Goal: Task Accomplishment & Management: Use online tool/utility

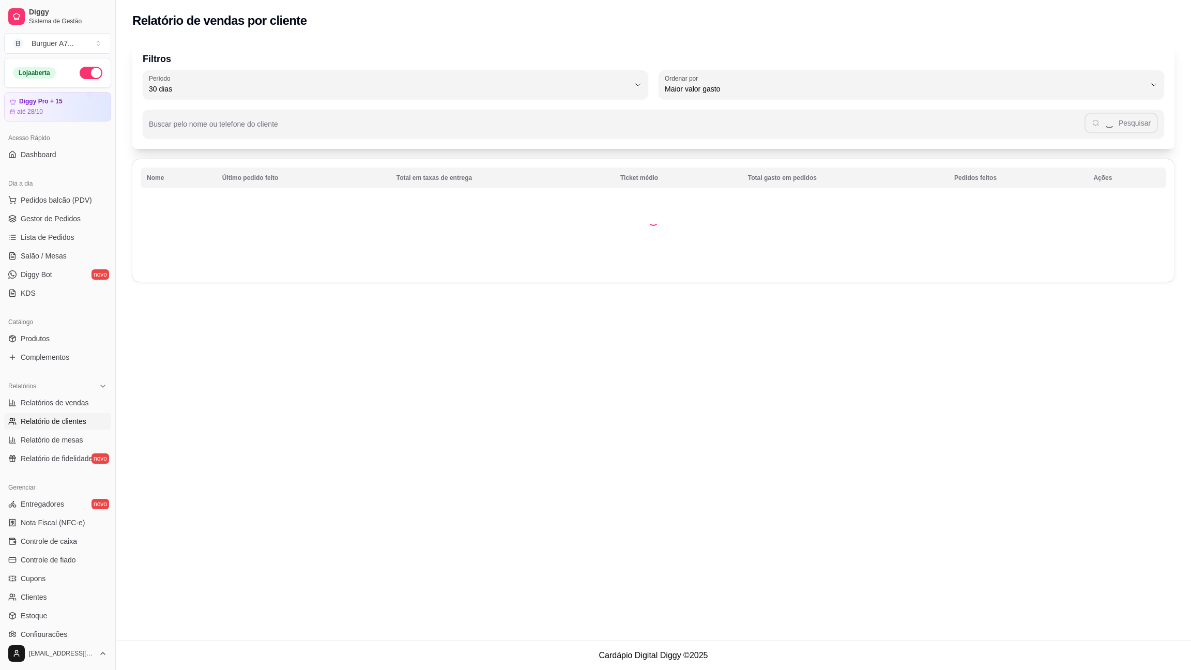
select select "30"
select select "HIGHEST_TOTAL_SPENT_WITH_ORDERS"
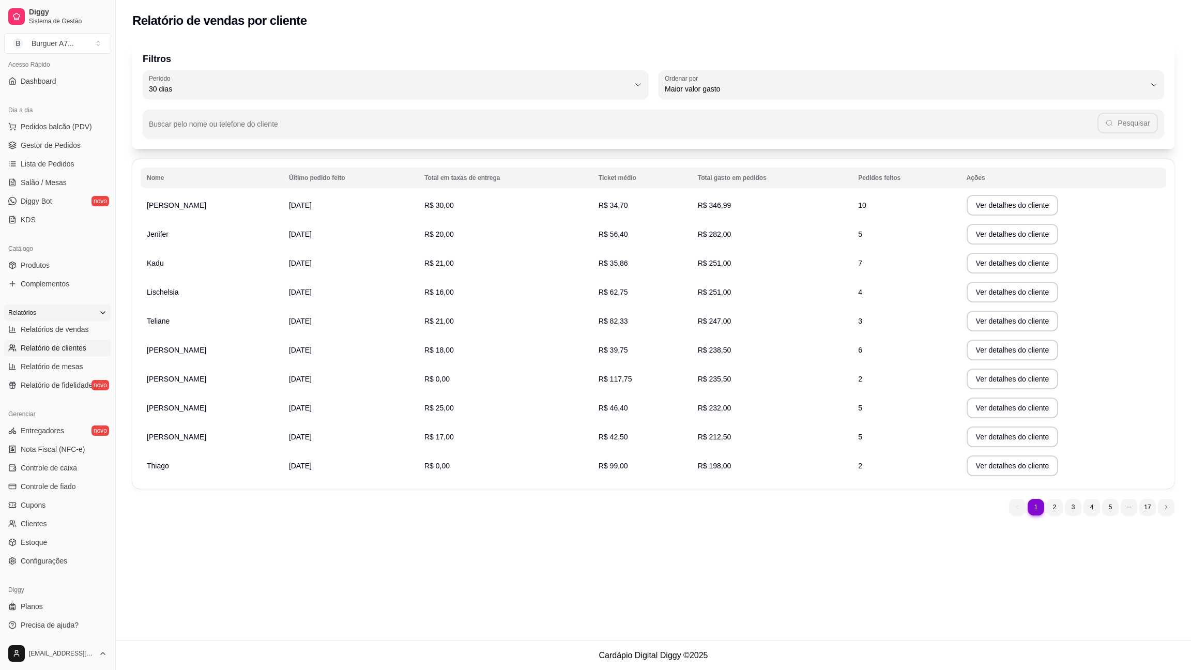
click at [70, 314] on div "Relatórios" at bounding box center [57, 313] width 107 height 17
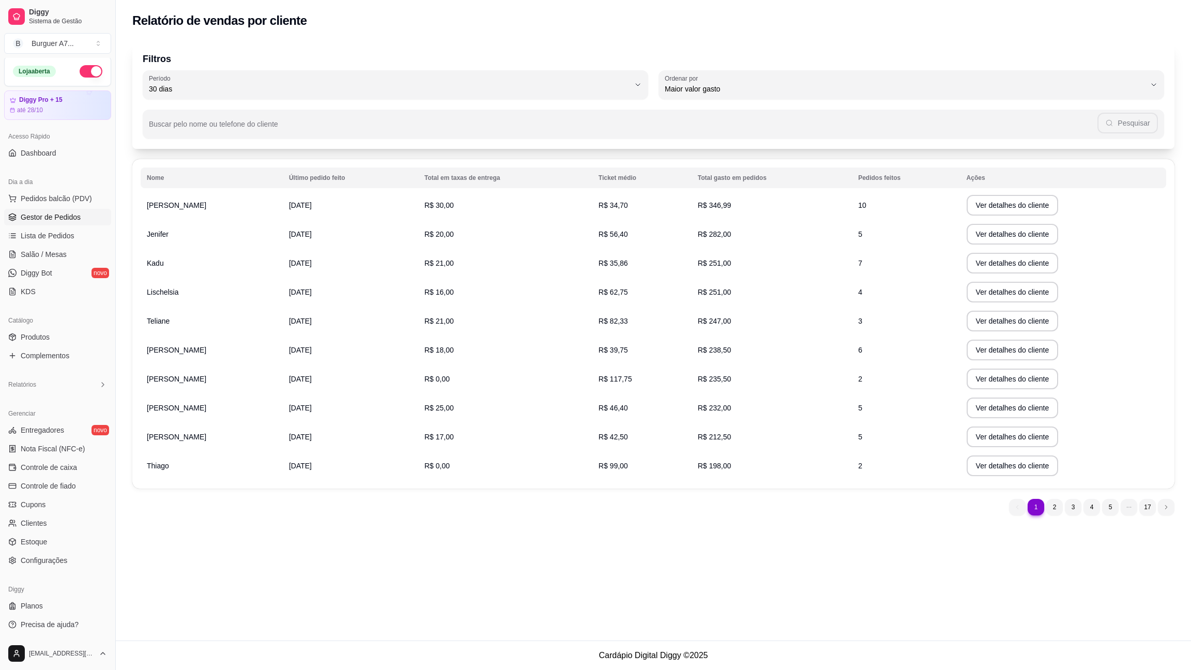
click at [92, 218] on link "Gestor de Pedidos" at bounding box center [57, 217] width 107 height 17
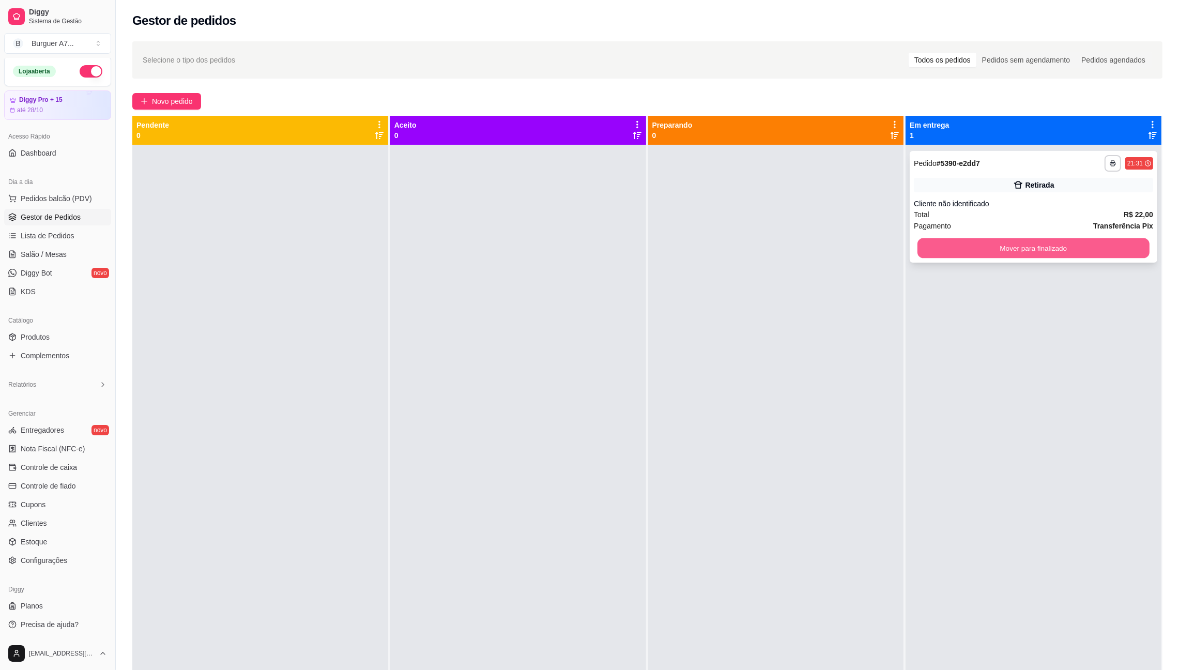
click at [1081, 245] on button "Mover para finalizado" at bounding box center [1034, 248] width 232 height 20
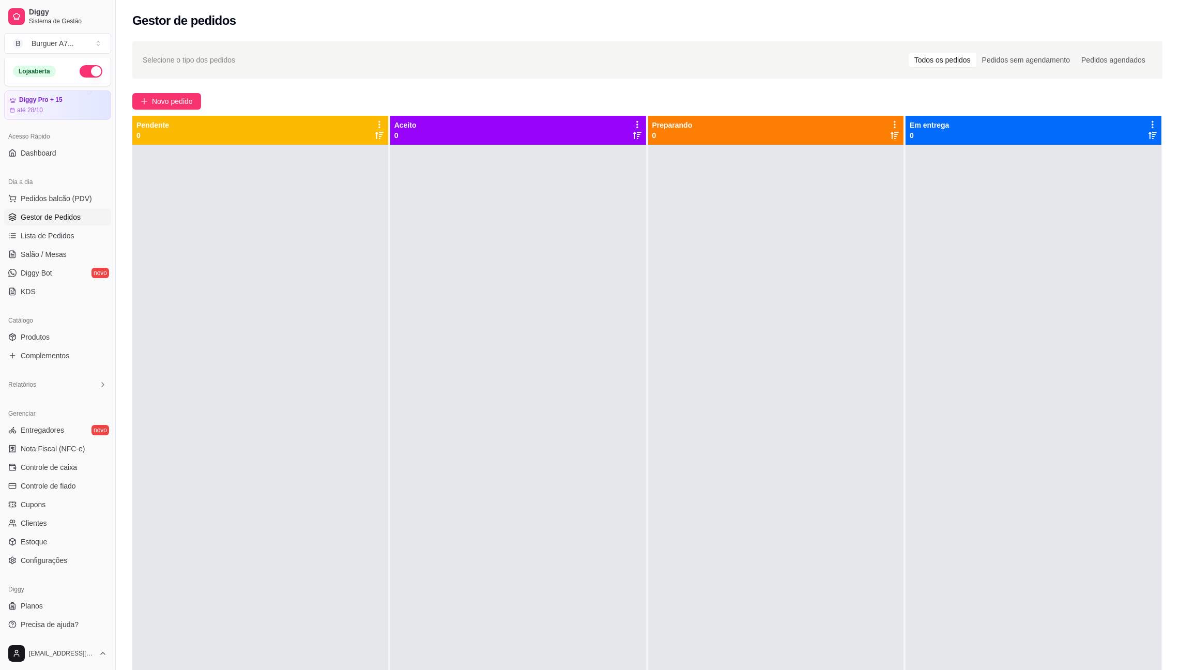
click at [169, 90] on div "Selecione o tipo dos pedidos Todos os pedidos Pedidos sem agendamento Pedidos a…" at bounding box center [648, 416] width 1064 height 763
click at [183, 107] on button "Novo pedido" at bounding box center [166, 101] width 69 height 17
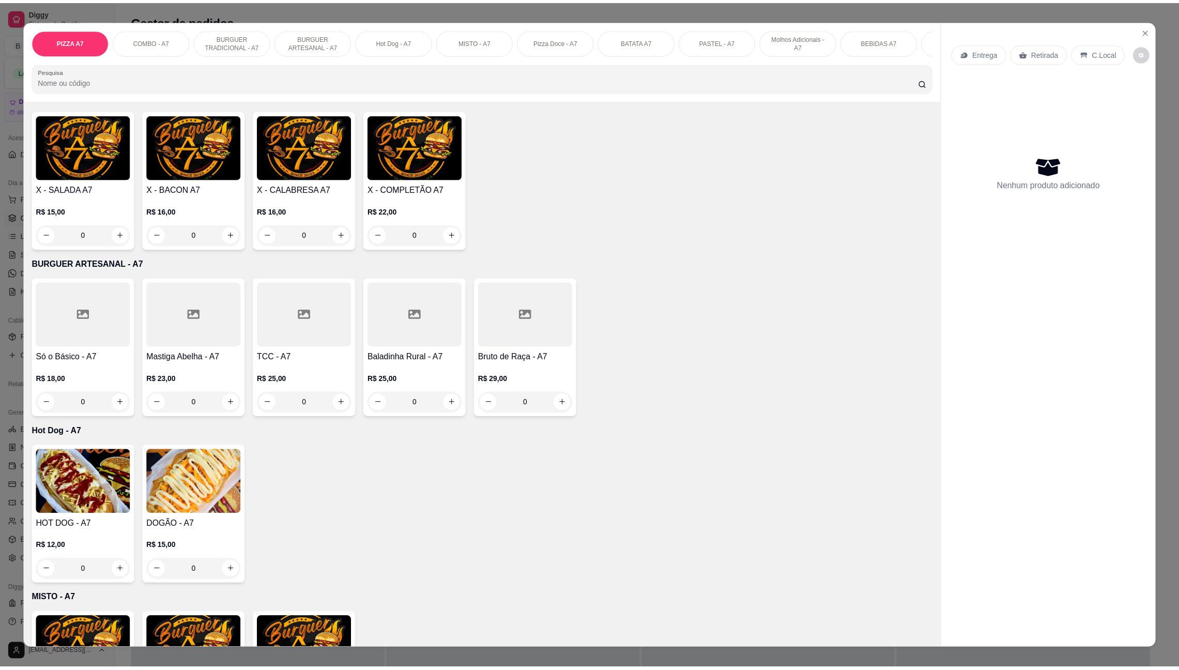
scroll to position [465, 0]
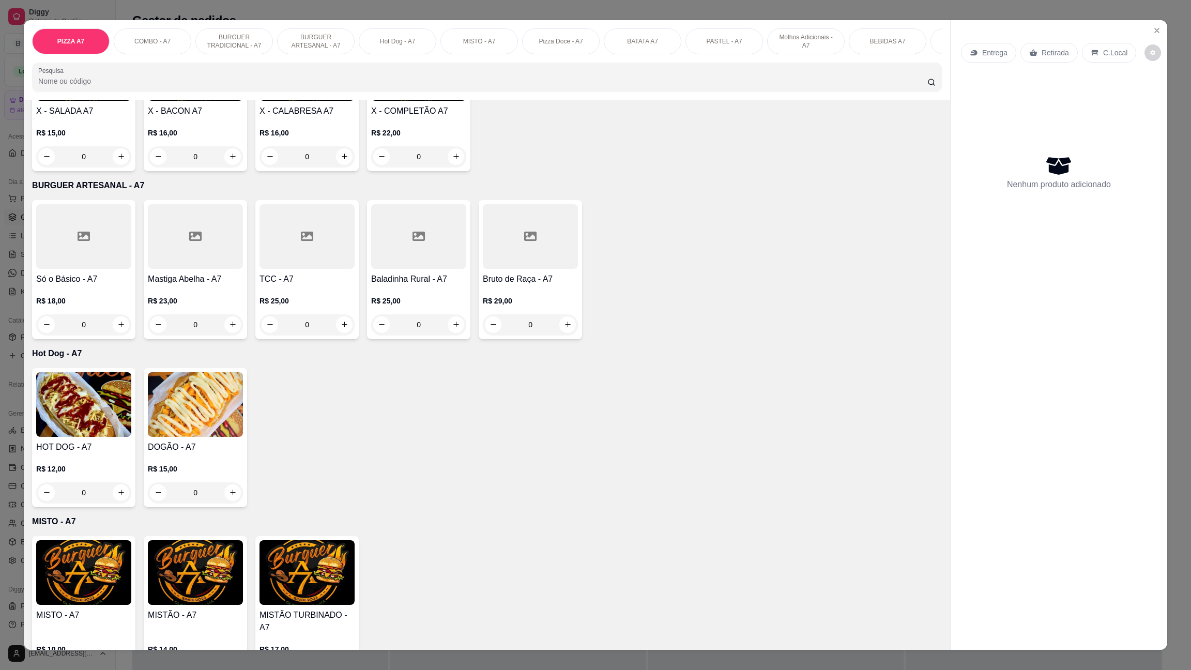
click at [181, 437] on img at bounding box center [195, 404] width 95 height 65
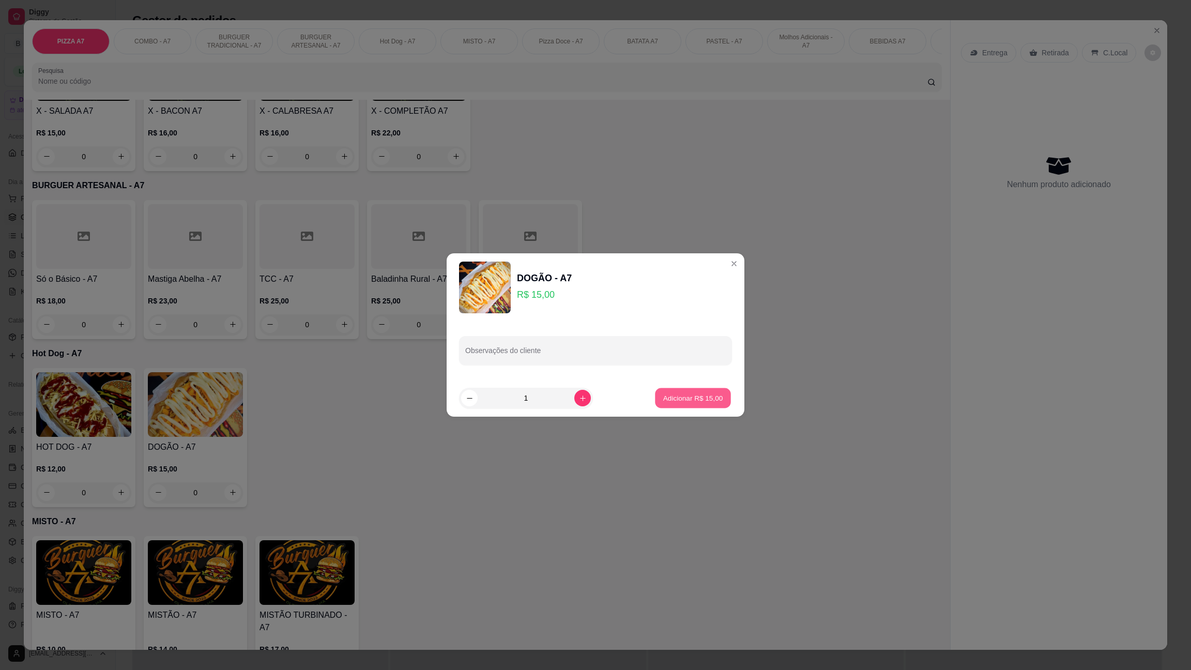
click at [709, 391] on button "Adicionar R$ 15,00" at bounding box center [693, 398] width 76 height 20
type input "1"
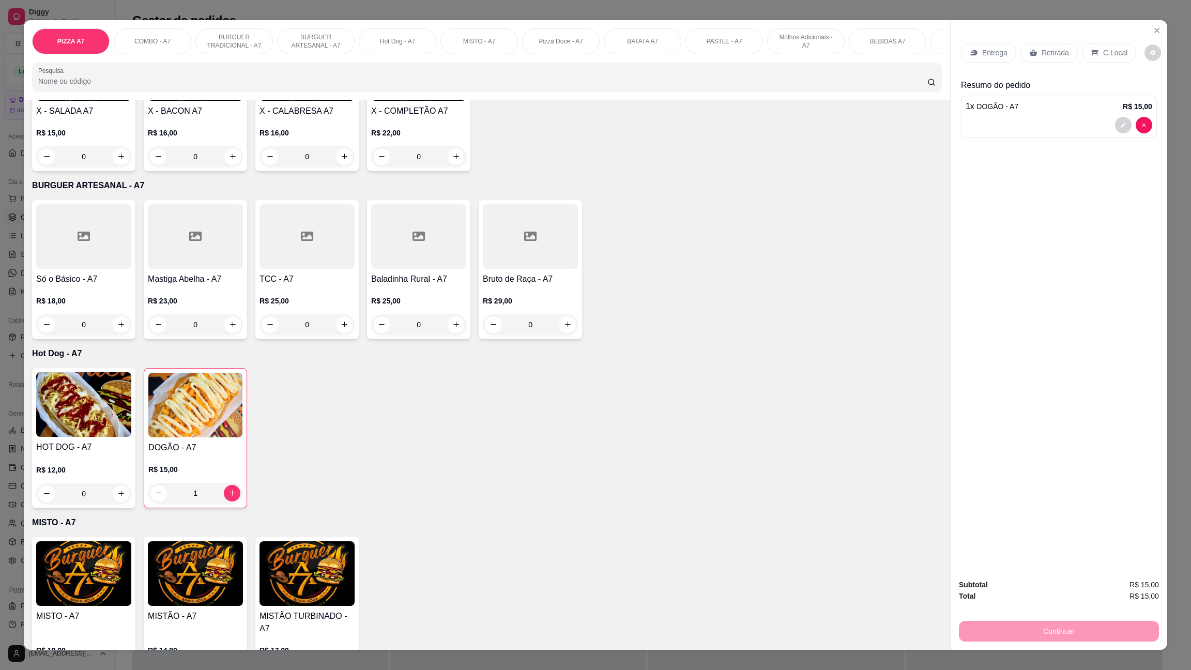
click at [1047, 51] on p "Retirada" at bounding box center [1055, 53] width 27 height 10
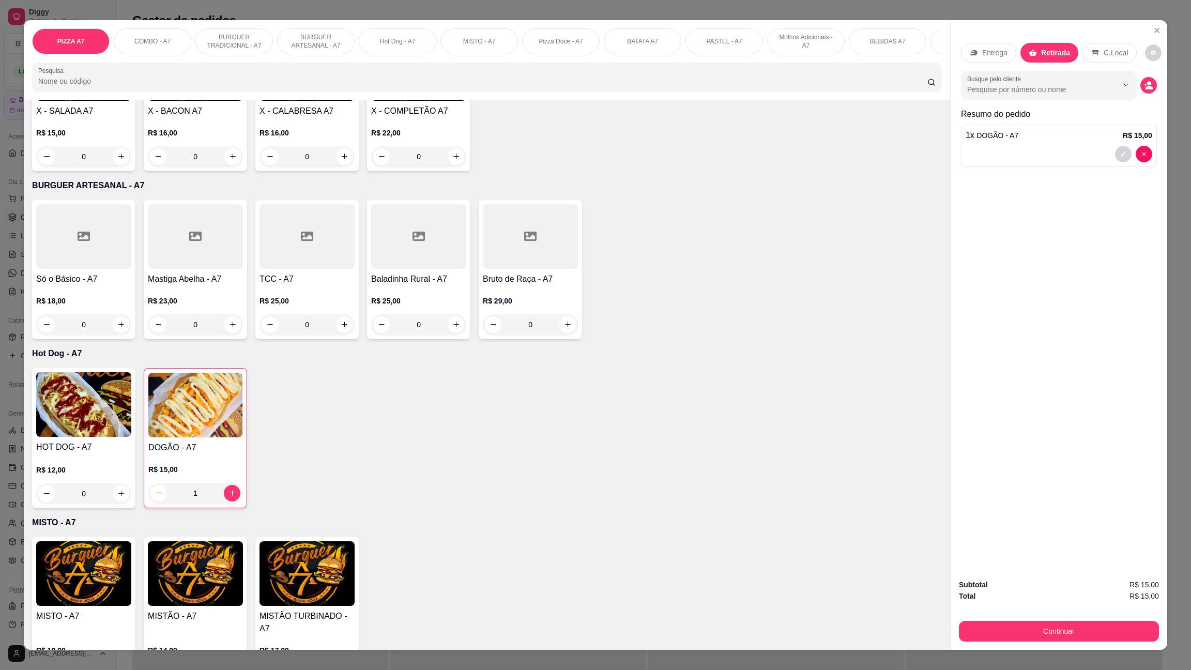
click at [1080, 611] on div "Subtotal R$ 15,00 Total R$ 15,00 Continuar" at bounding box center [1059, 610] width 200 height 63
click at [1080, 619] on div "Continuar" at bounding box center [1059, 629] width 200 height 23
click at [1077, 627] on button "Continuar" at bounding box center [1059, 632] width 194 height 20
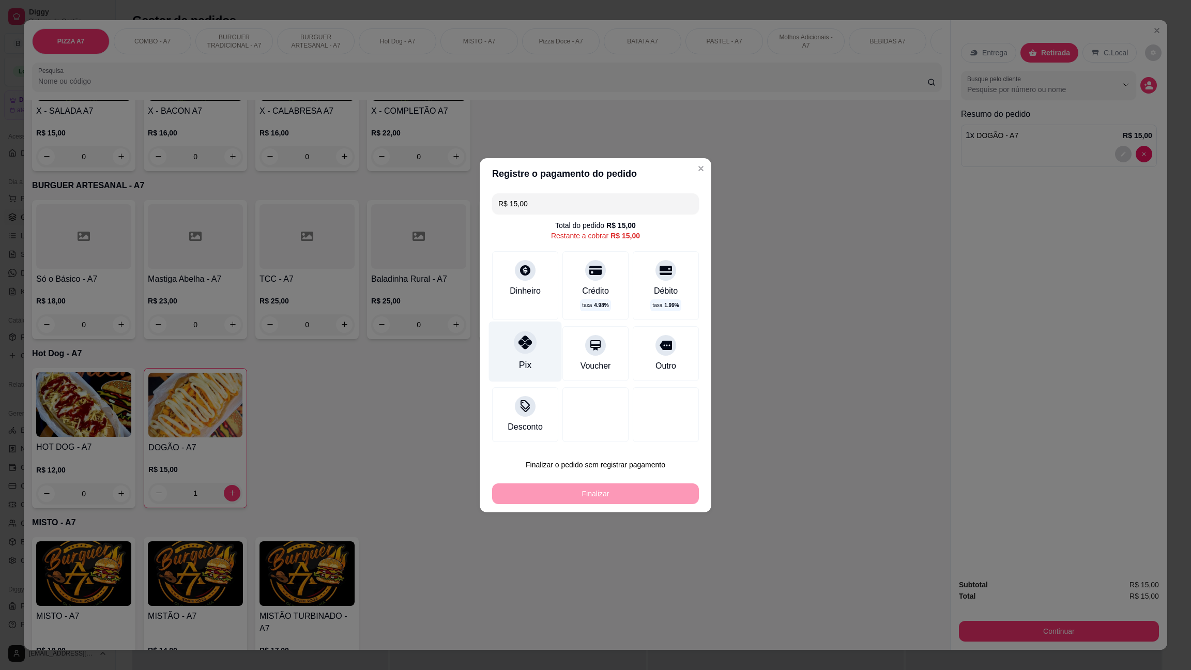
click at [506, 359] on div "Pix" at bounding box center [525, 351] width 73 height 60
type input "R$ 0,00"
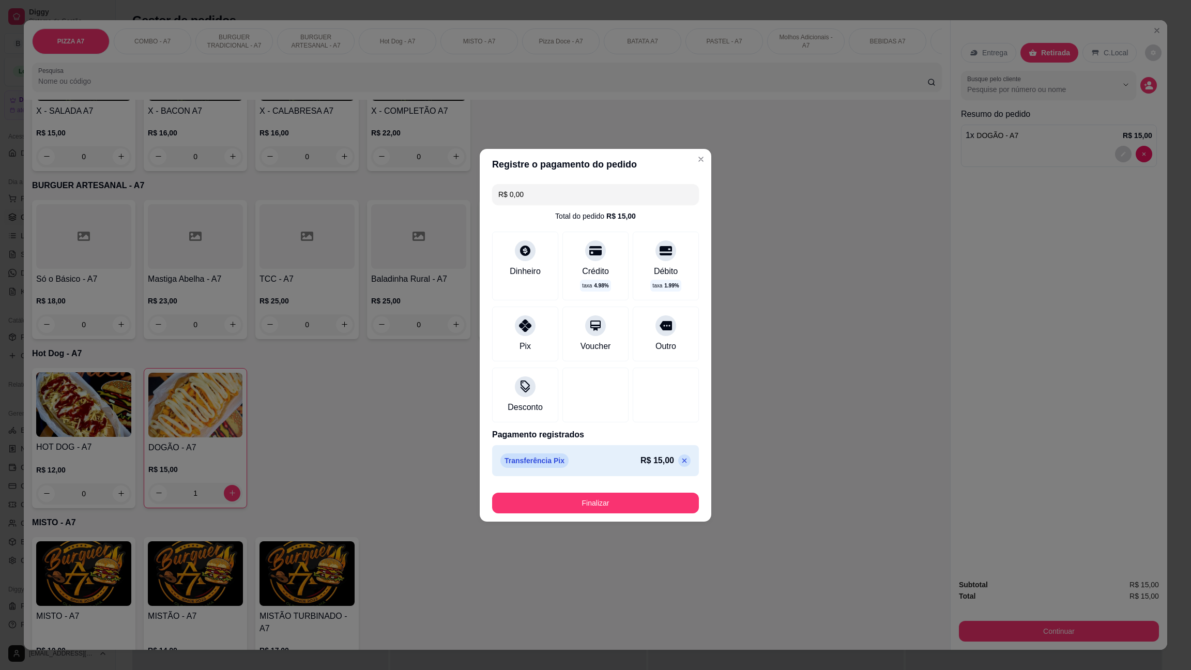
click at [635, 494] on div "Finalizar" at bounding box center [595, 501] width 207 height 25
click at [638, 498] on button "Finalizar" at bounding box center [595, 503] width 207 height 21
type input "0"
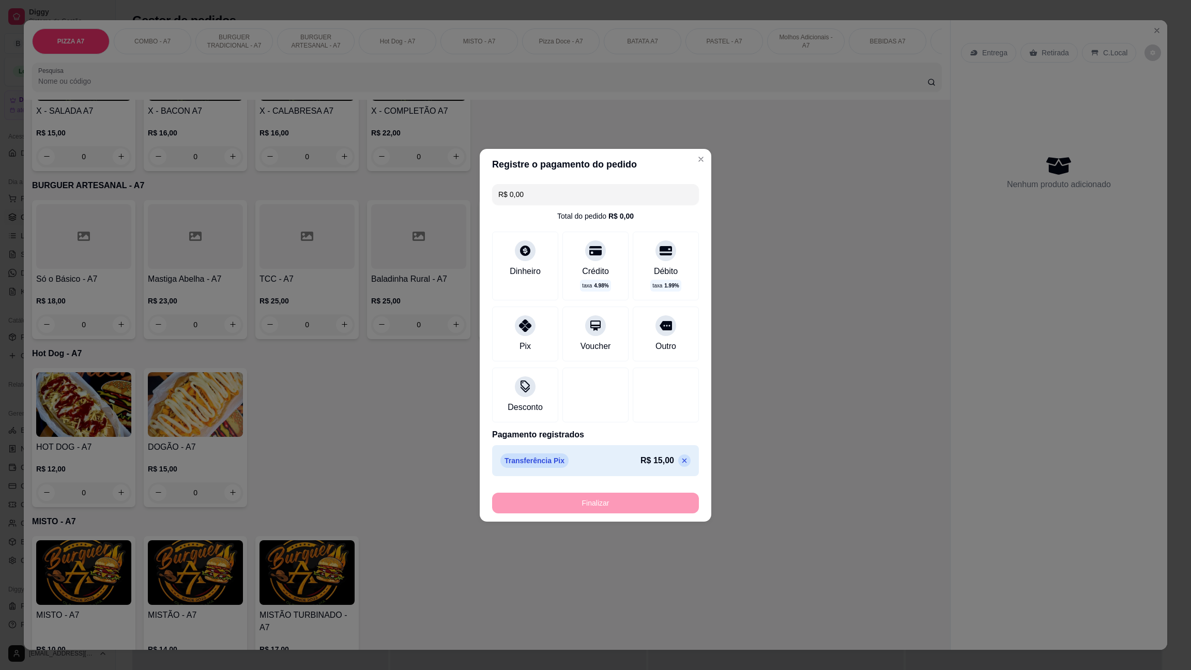
type input "-R$ 15,00"
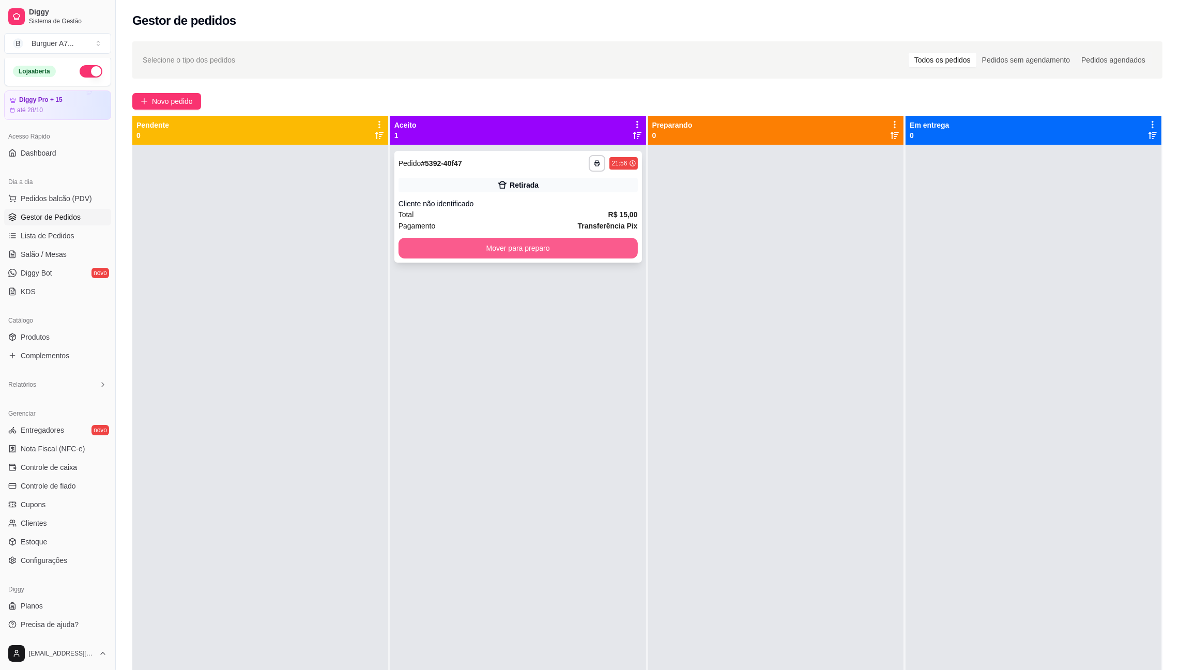
click at [593, 246] on button "Mover para preparo" at bounding box center [518, 248] width 239 height 21
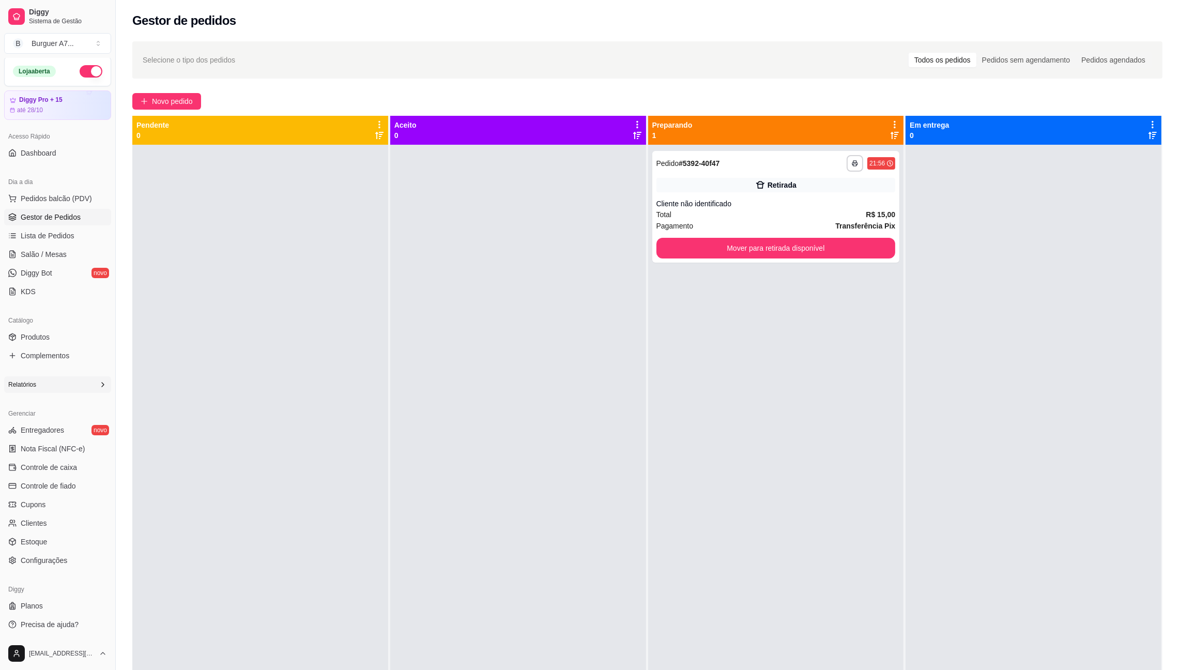
click at [57, 389] on div "Relatórios" at bounding box center [57, 384] width 107 height 17
click at [65, 392] on div "Relatórios" at bounding box center [57, 384] width 107 height 17
click at [72, 390] on div "Relatórios" at bounding box center [57, 384] width 107 height 17
click at [72, 404] on span "Relatórios de vendas" at bounding box center [55, 401] width 68 height 10
select select "ALL"
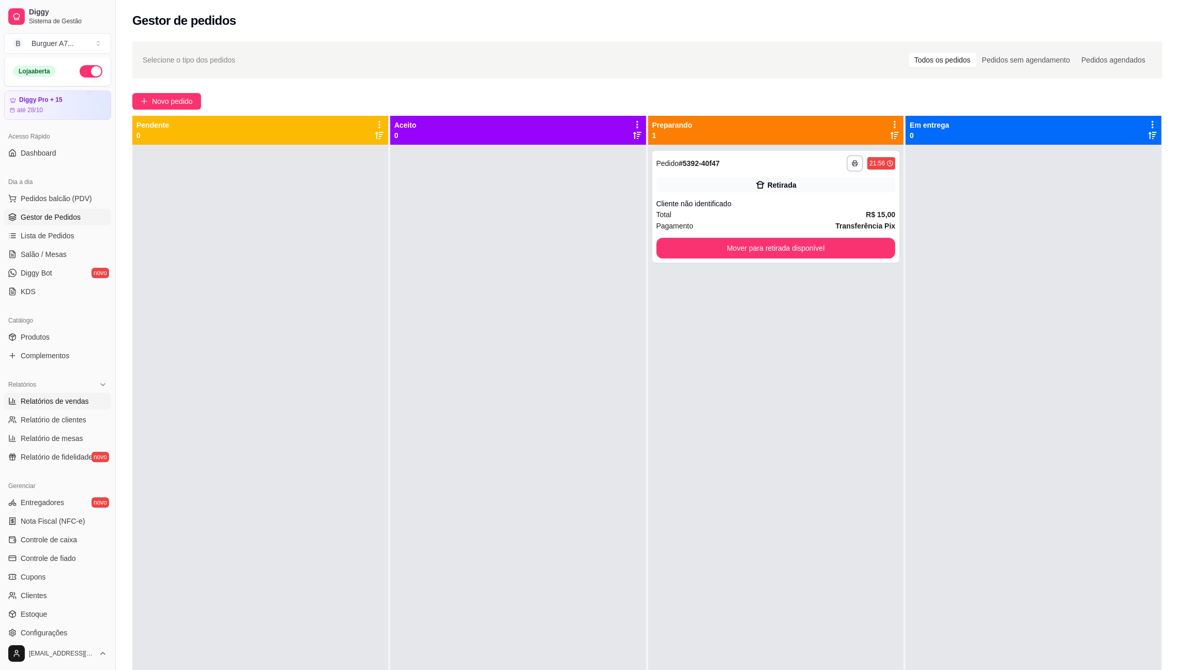
select select "ALL"
select select "0"
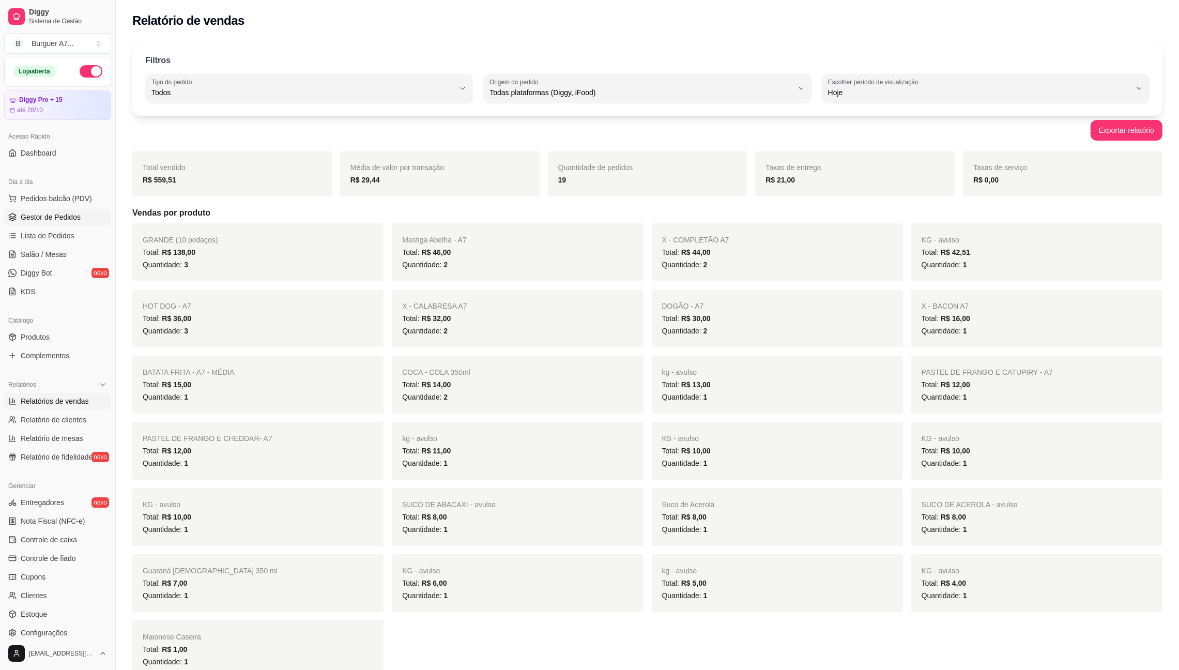
click at [74, 213] on span "Gestor de Pedidos" at bounding box center [51, 217] width 60 height 10
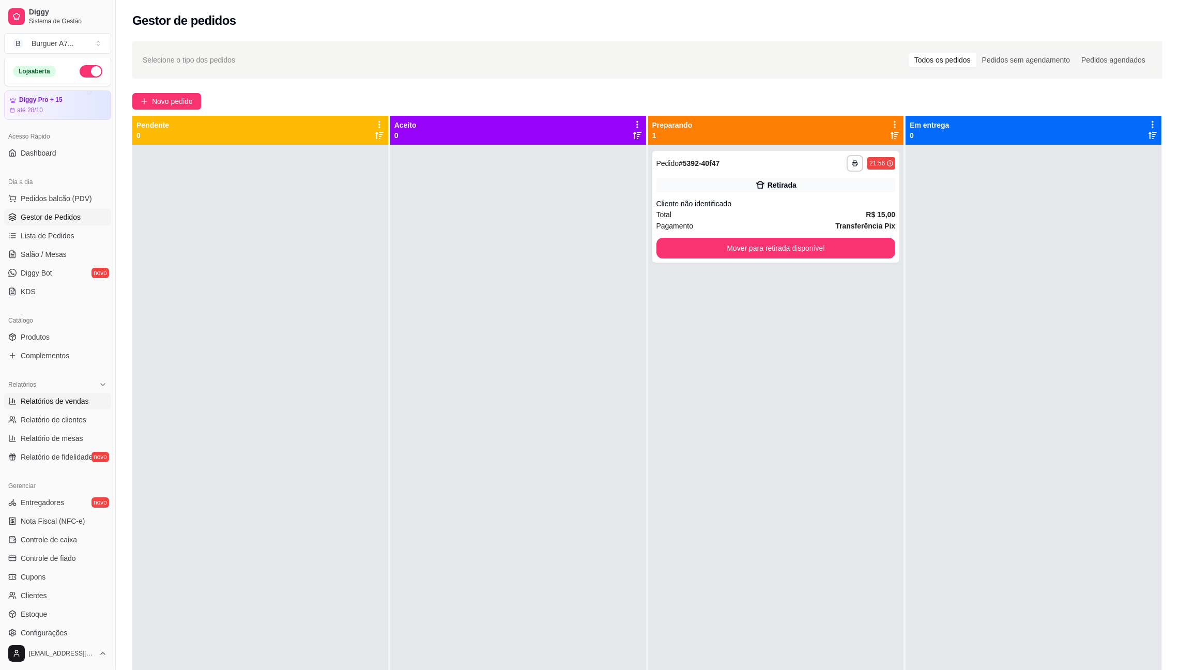
click at [39, 399] on span "Relatórios de vendas" at bounding box center [55, 401] width 68 height 10
select select "ALL"
select select "0"
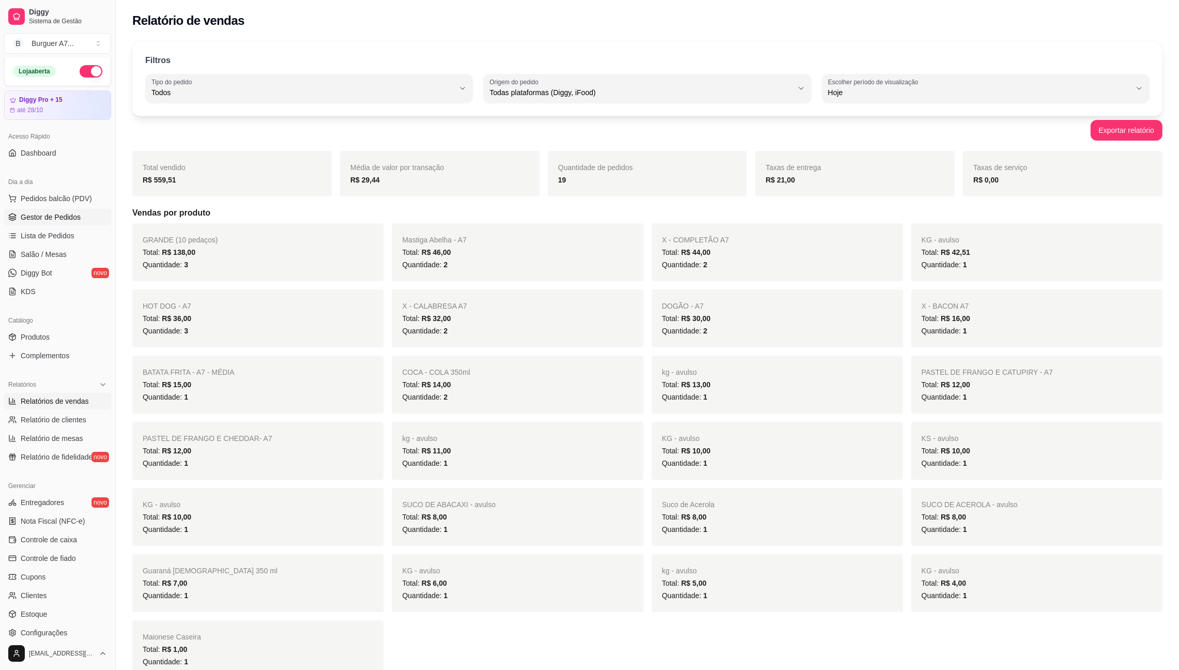
click at [71, 212] on span "Gestor de Pedidos" at bounding box center [51, 217] width 60 height 10
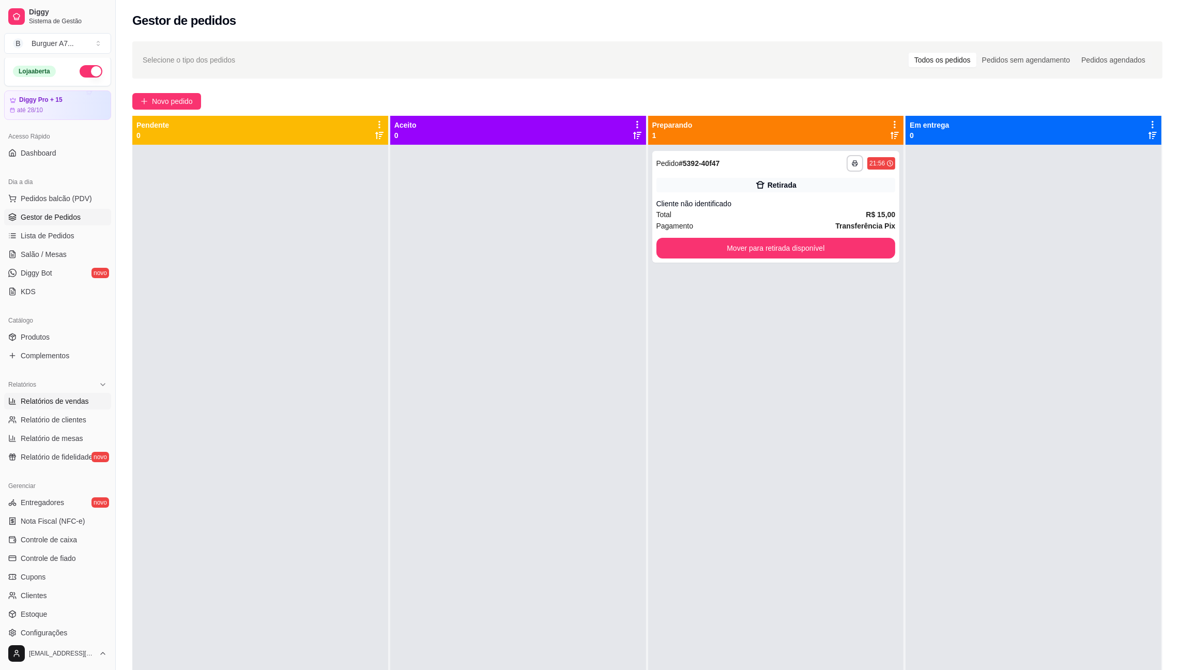
click at [37, 404] on span "Relatórios de vendas" at bounding box center [55, 401] width 68 height 10
select select "ALL"
select select "0"
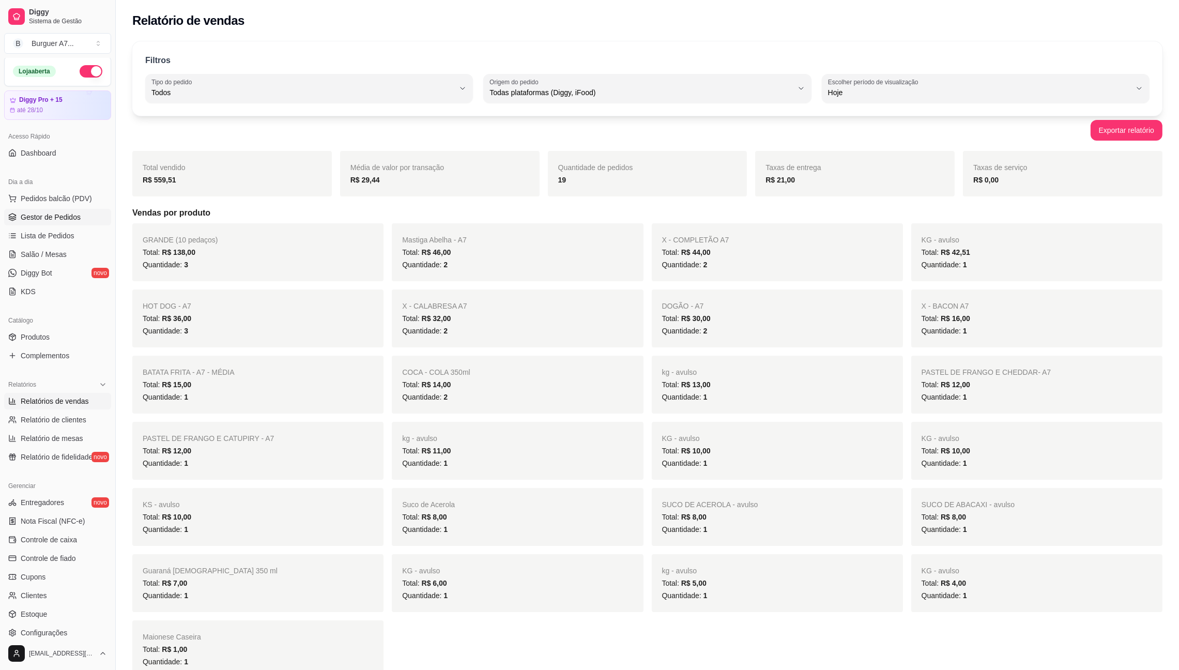
click at [59, 219] on span "Gestor de Pedidos" at bounding box center [51, 217] width 60 height 10
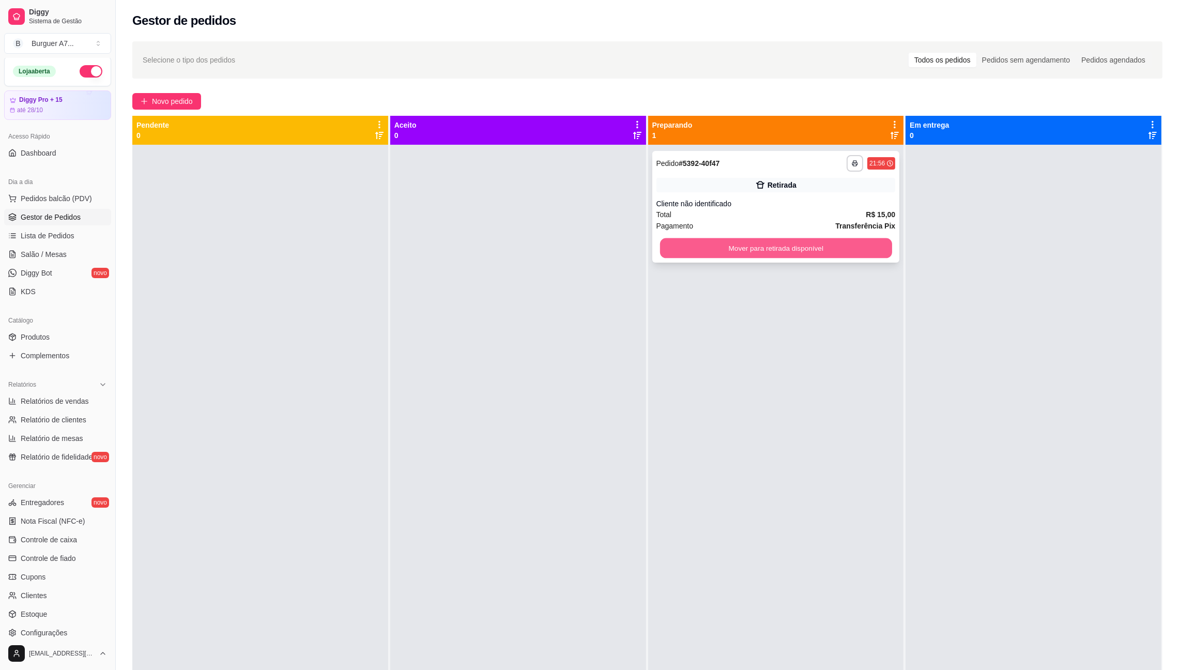
click at [750, 249] on button "Mover para retirada disponível" at bounding box center [776, 248] width 232 height 20
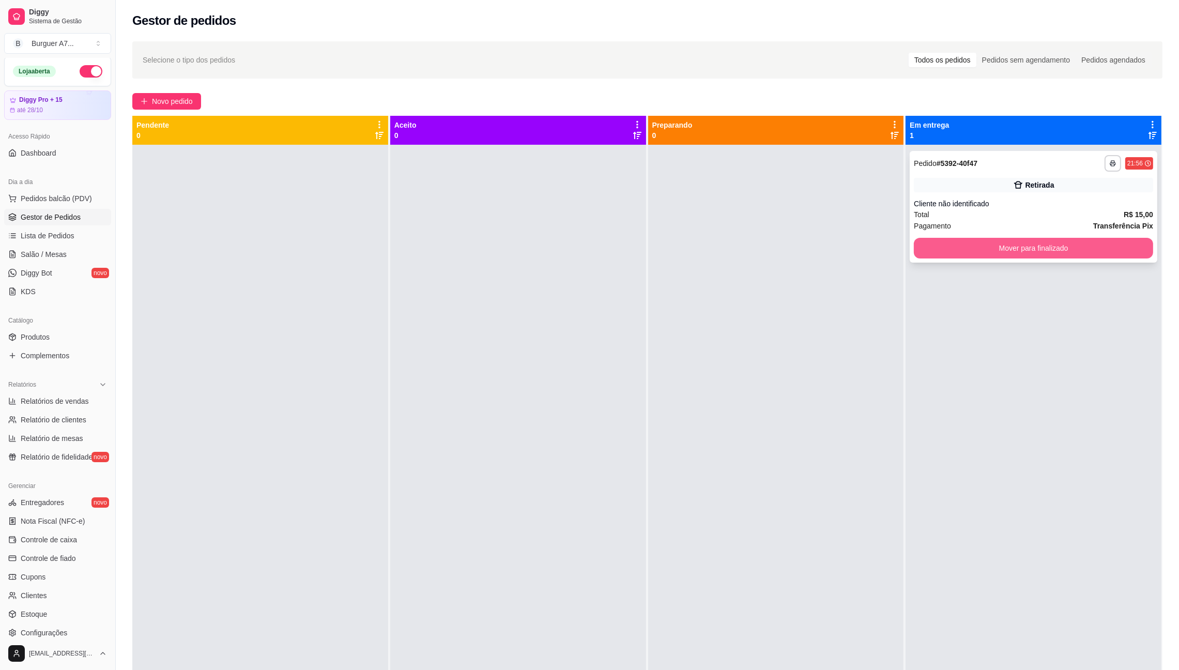
click at [920, 246] on button "Mover para finalizado" at bounding box center [1033, 248] width 239 height 21
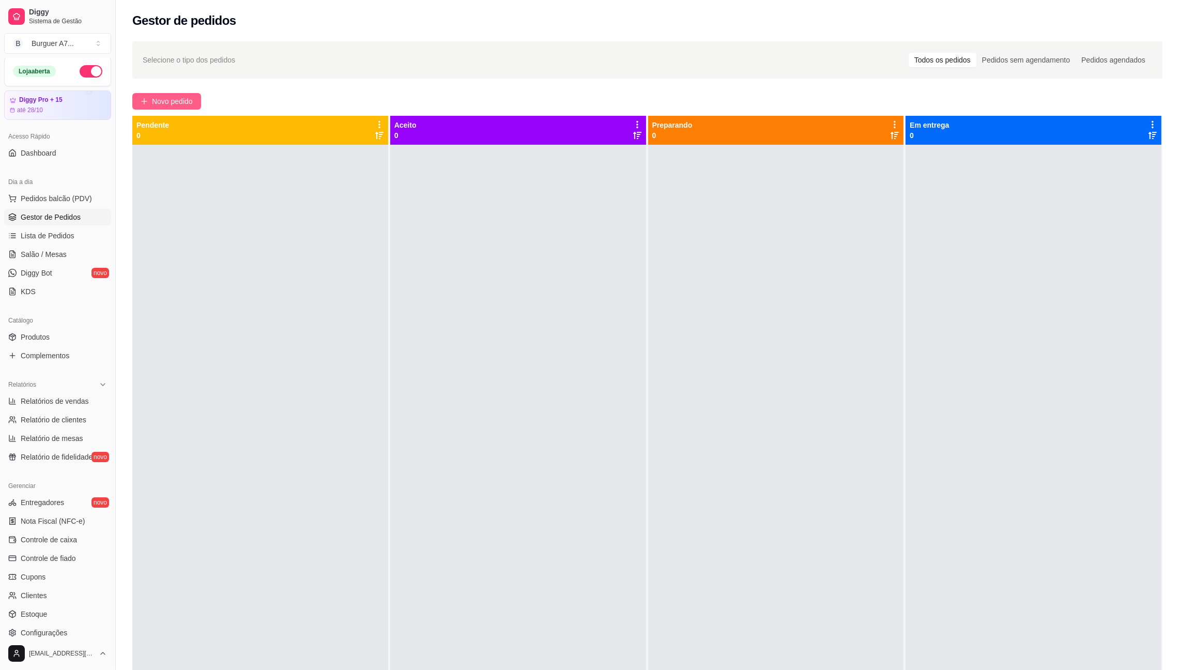
click at [181, 108] on button "Novo pedido" at bounding box center [166, 101] width 69 height 17
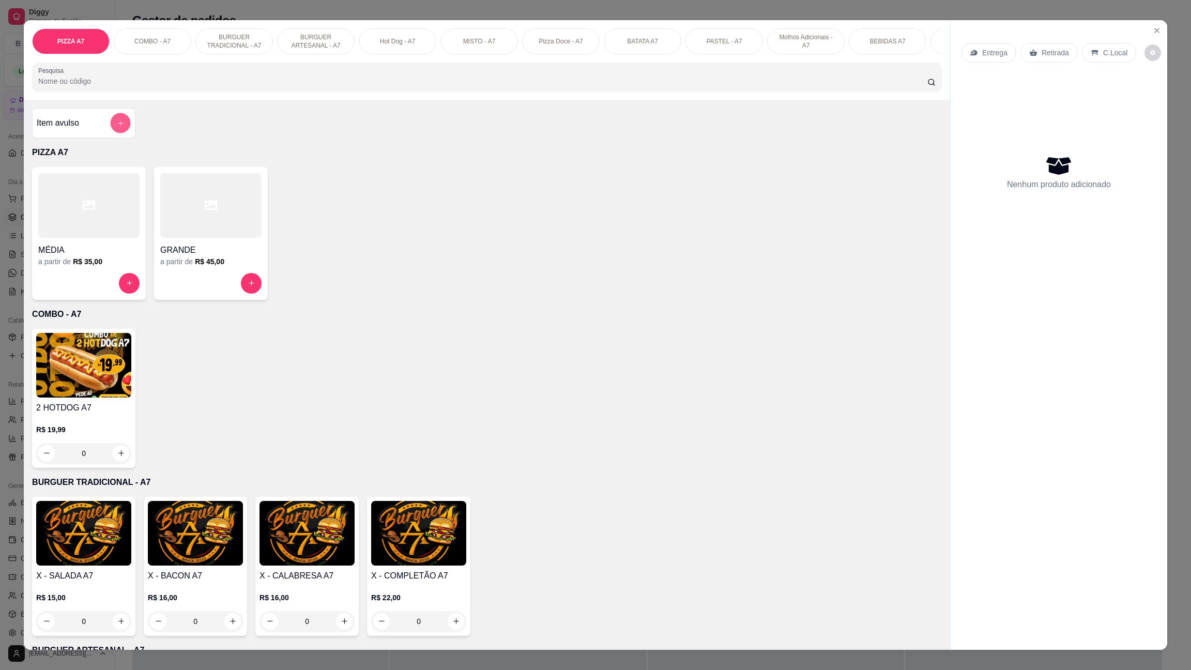
click at [111, 133] on button "add-separate-item" at bounding box center [121, 123] width 20 height 20
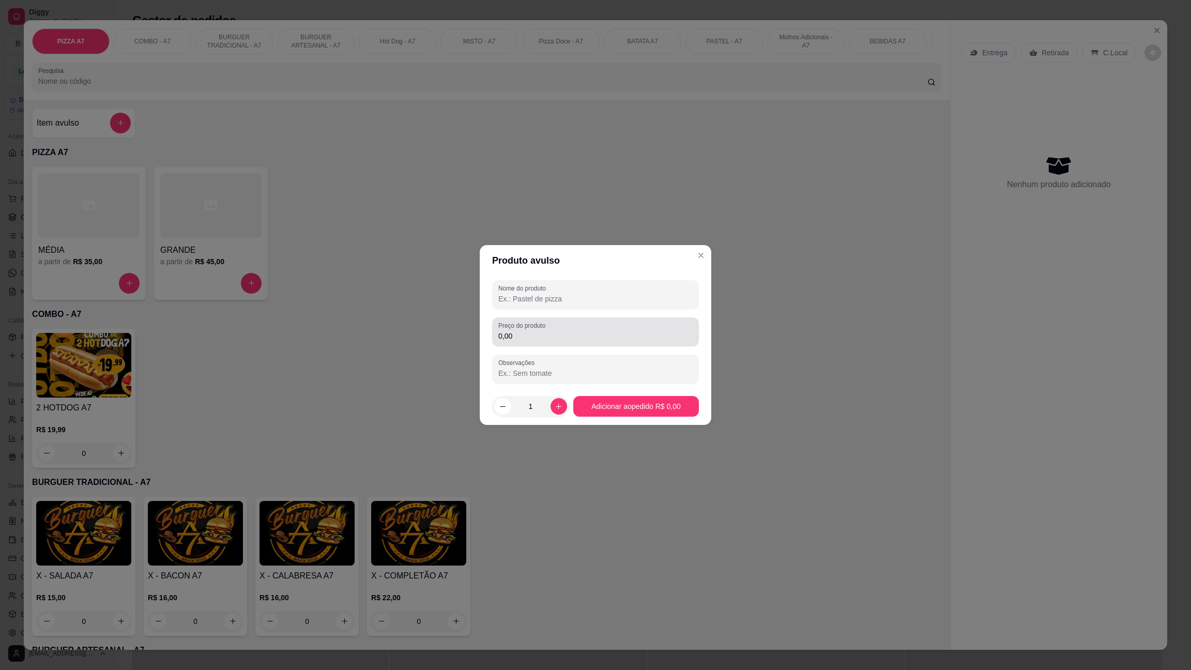
click at [603, 330] on div "0,00" at bounding box center [595, 332] width 194 height 21
type input "5,00"
click at [650, 297] on input "Nome do produto" at bounding box center [595, 299] width 194 height 10
type input "kg"
click at [665, 417] on footer "1 Adicionar ao pedido R$ 5,00" at bounding box center [596, 406] width 232 height 37
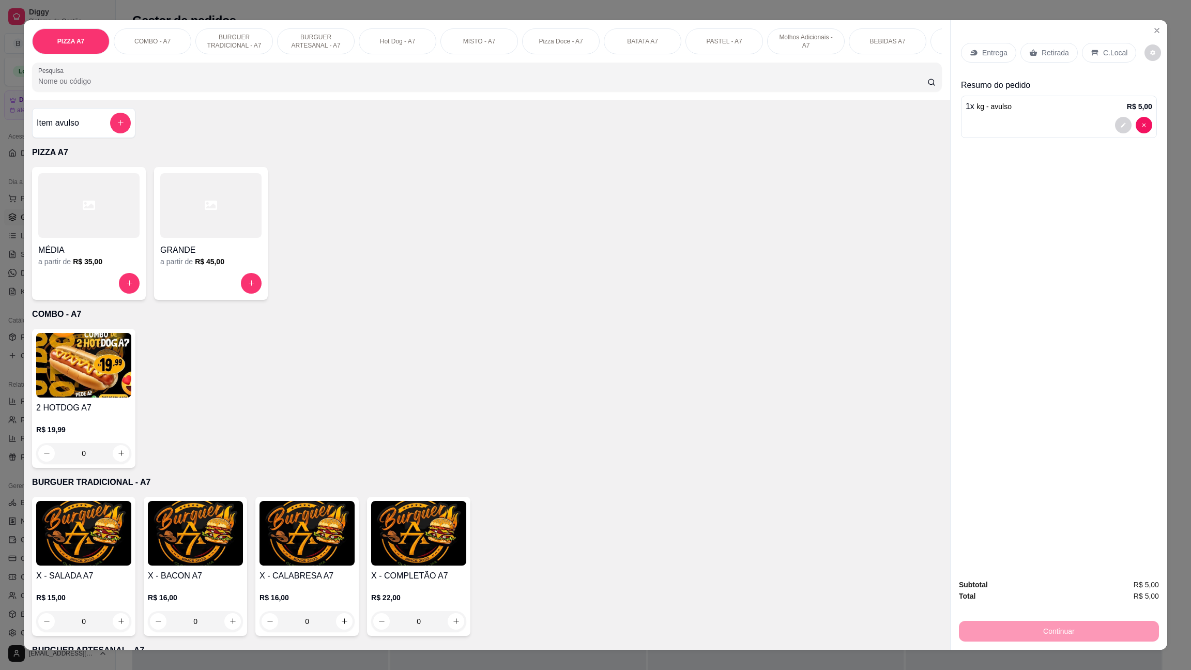
click at [1048, 56] on p "Retirada" at bounding box center [1055, 53] width 27 height 10
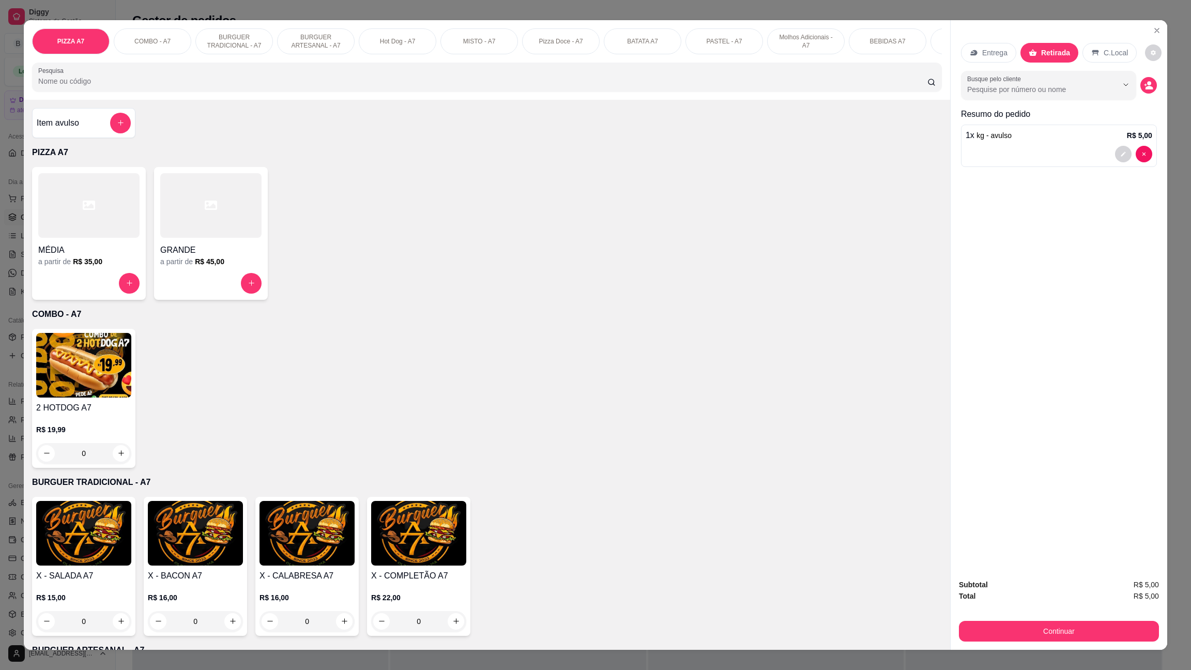
drag, startPoint x: 1026, startPoint y: 611, endPoint x: 1026, endPoint y: 626, distance: 15.0
click at [1026, 622] on div "Subtotal R$ 5,00 Total R$ 5,00 Continuar" at bounding box center [1059, 610] width 200 height 63
click at [1026, 628] on button "Continuar" at bounding box center [1059, 631] width 200 height 21
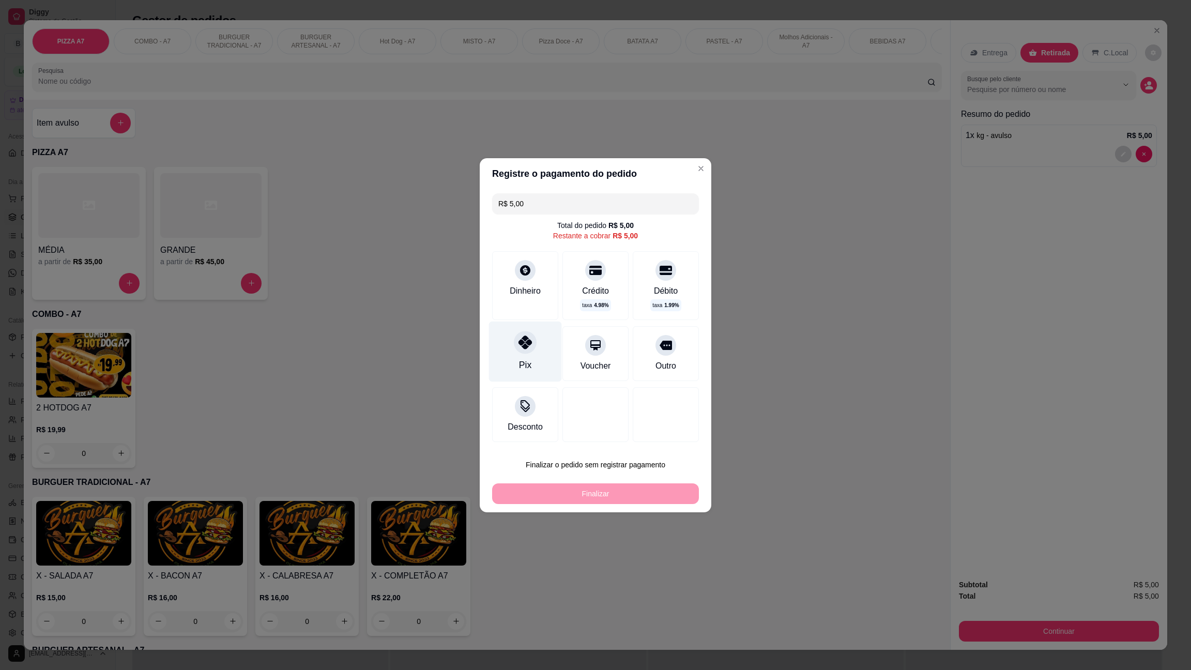
click at [522, 372] on div "Pix" at bounding box center [525, 351] width 73 height 60
type input "R$ 0,00"
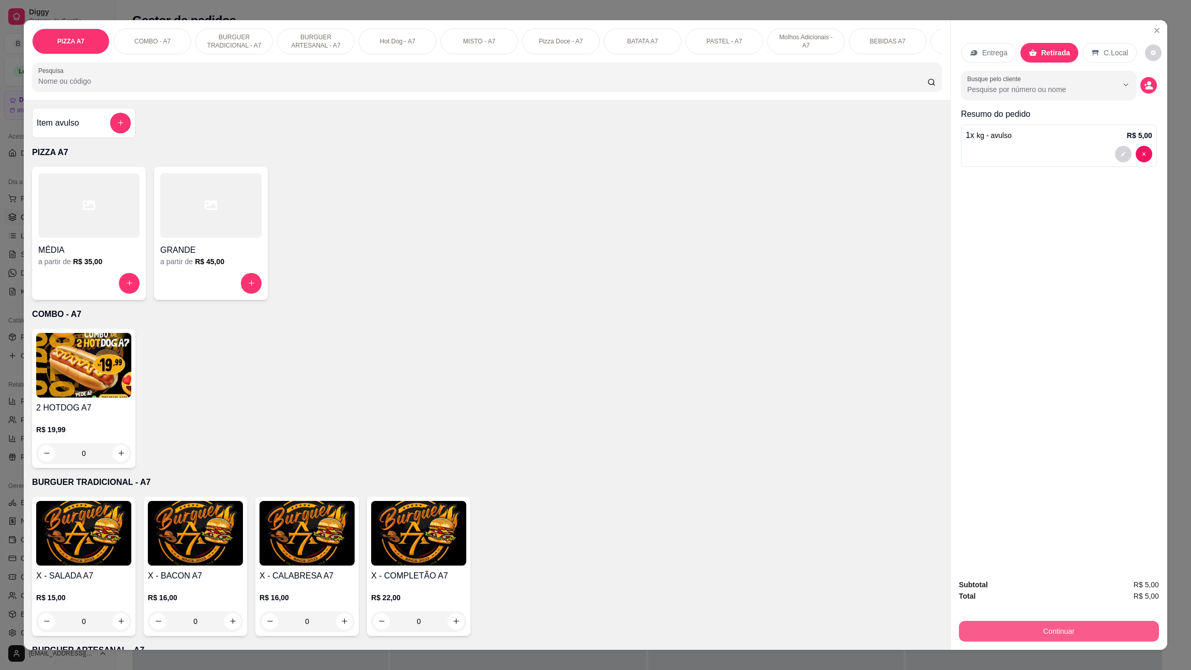
click at [1019, 638] on button "Continuar" at bounding box center [1059, 631] width 200 height 21
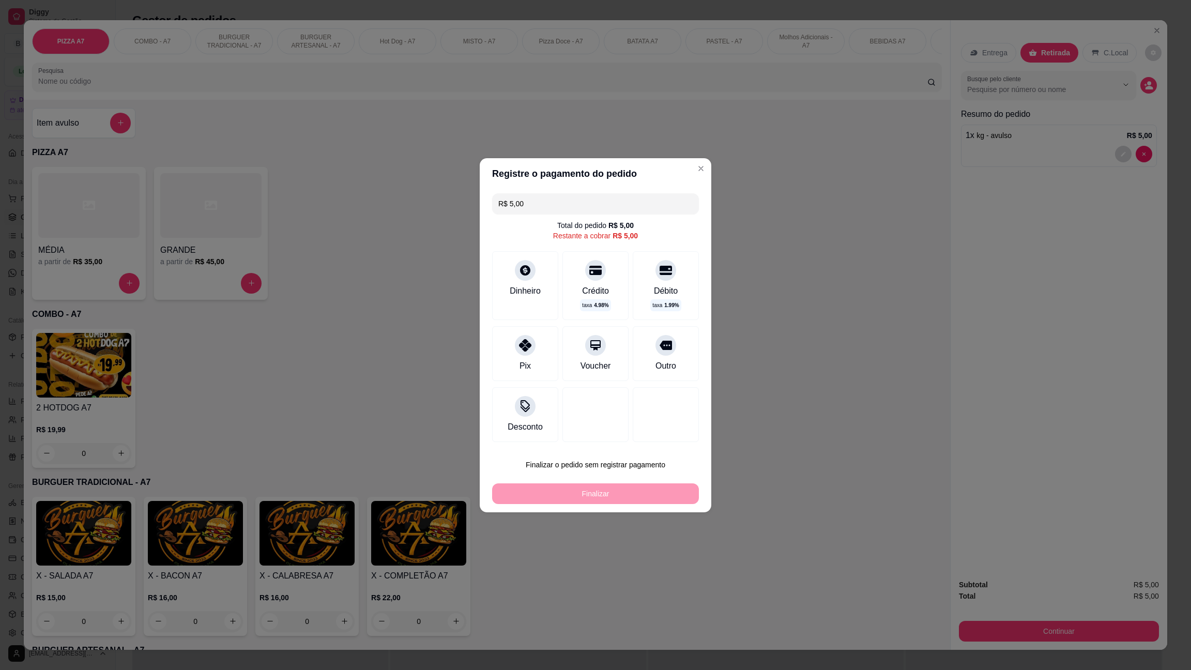
click at [524, 384] on div "R$ 5,00 Total do pedido R$ 5,00 Restante a cobrar R$ 5,00 Dinheiro Crédito taxa…" at bounding box center [596, 317] width 232 height 257
click at [529, 376] on div "Pix" at bounding box center [525, 351] width 73 height 60
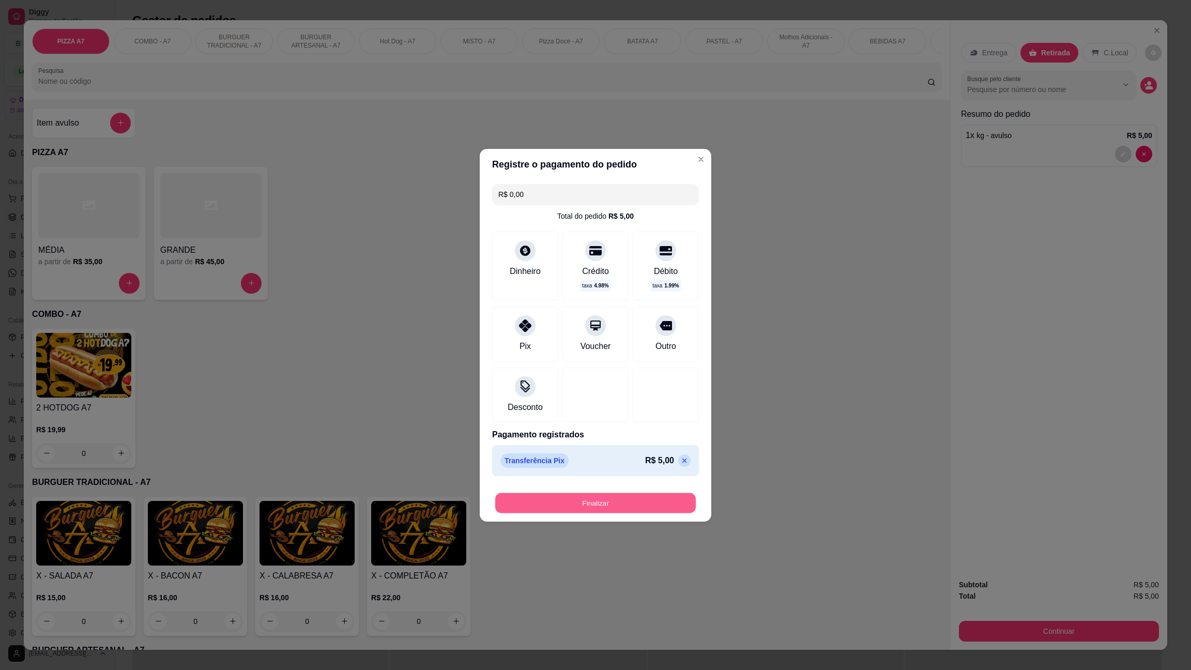
click at [606, 504] on button "Finalizar" at bounding box center [595, 503] width 201 height 20
type input "-R$ 5,00"
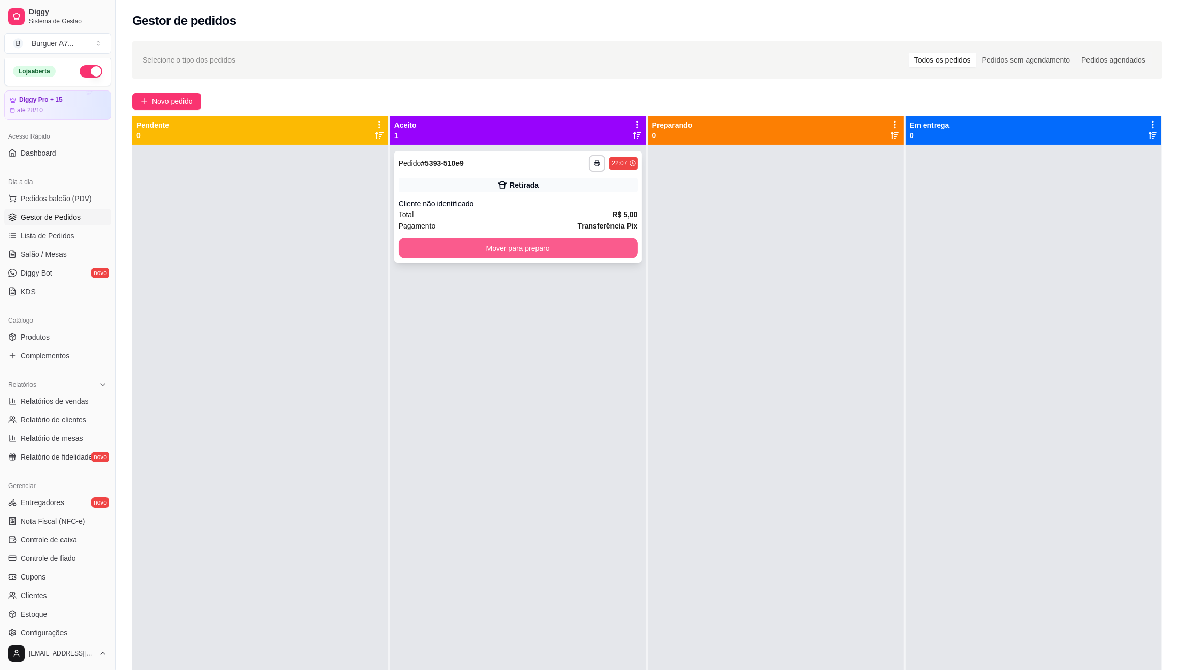
click at [599, 246] on button "Mover para preparo" at bounding box center [518, 248] width 239 height 21
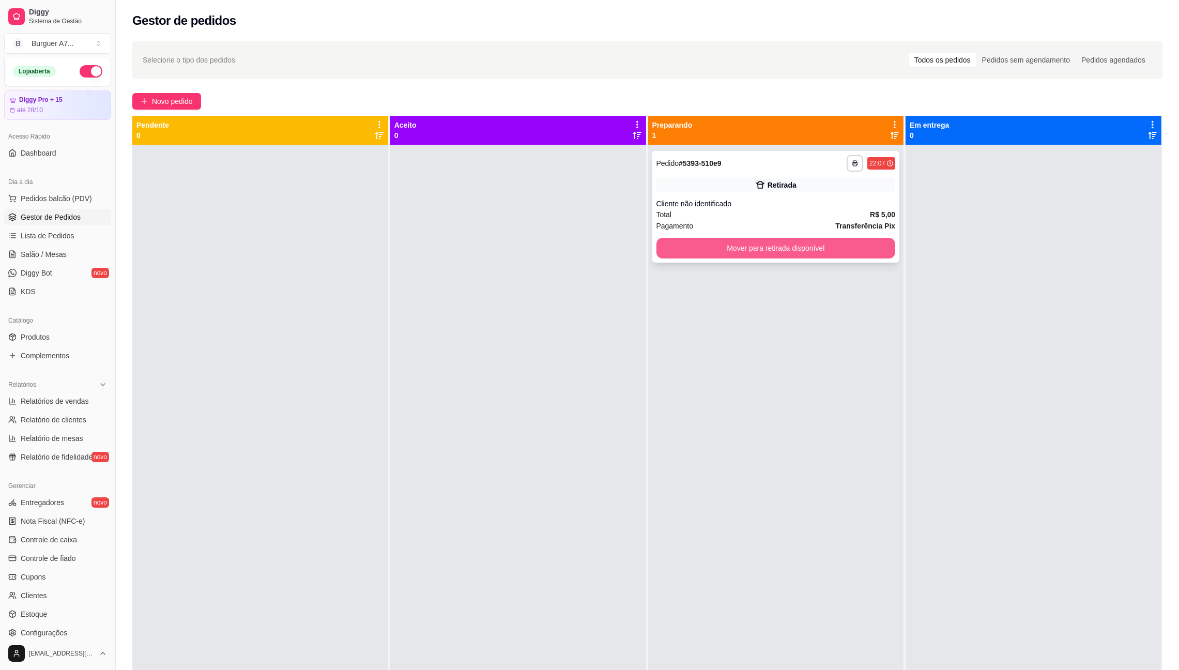
click at [767, 248] on button "Mover para retirada disponível" at bounding box center [776, 248] width 239 height 21
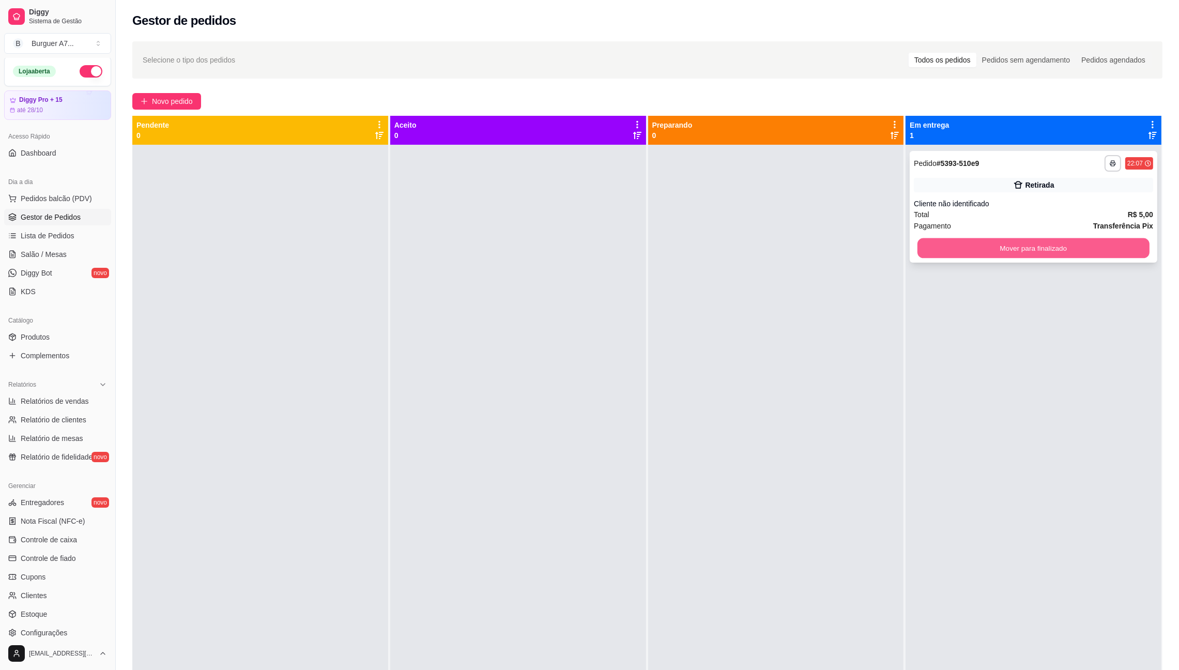
click at [1122, 255] on button "Mover para finalizado" at bounding box center [1034, 248] width 232 height 20
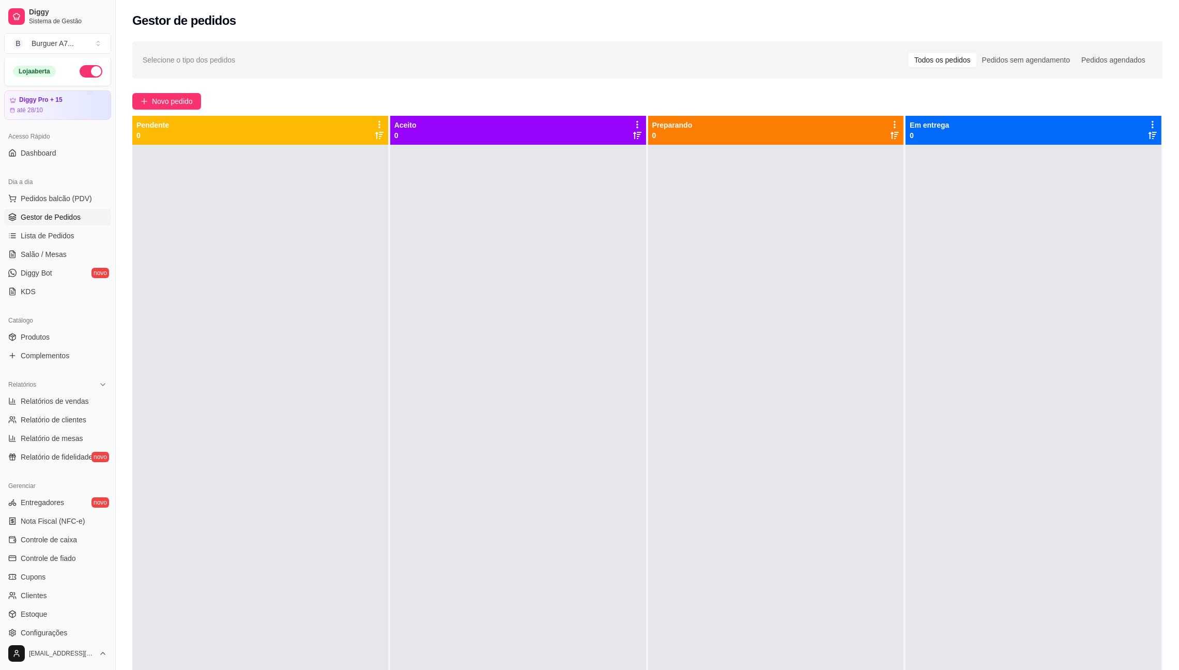
drag, startPoint x: 50, startPoint y: 382, endPoint x: 68, endPoint y: 395, distance: 21.8
click at [51, 383] on div "Relatórios" at bounding box center [57, 384] width 107 height 17
click at [82, 381] on div "Relatórios" at bounding box center [57, 384] width 107 height 17
click at [94, 404] on link "Relatórios de vendas" at bounding box center [57, 401] width 107 height 17
select select "ALL"
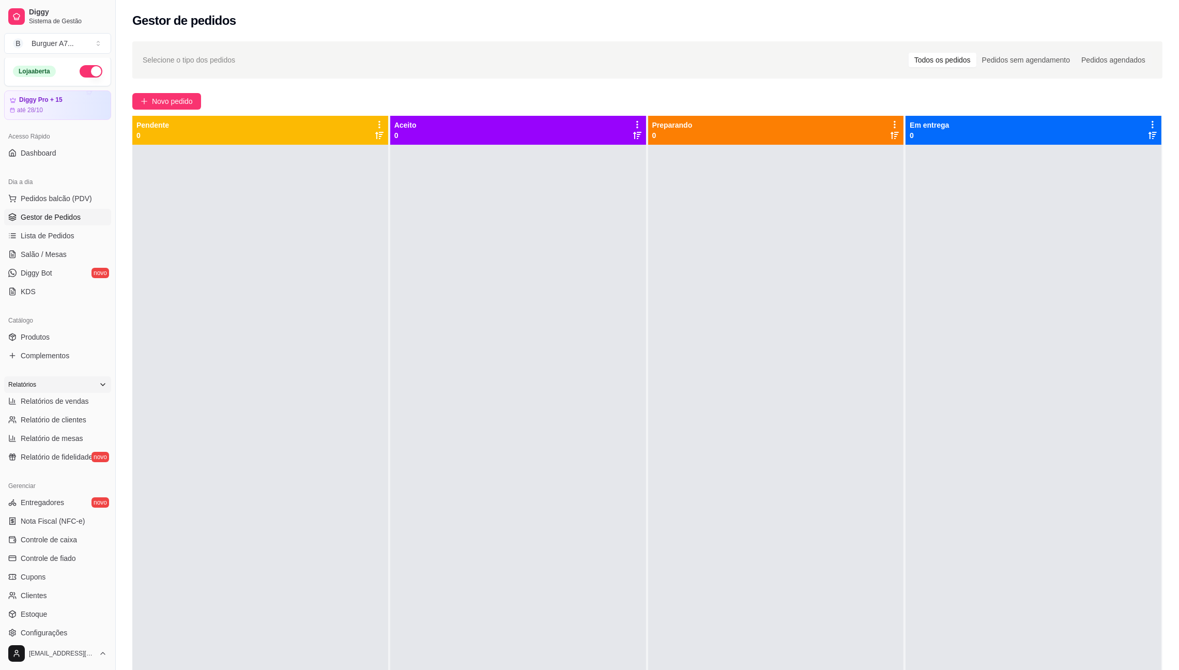
select select "ALL"
select select "0"
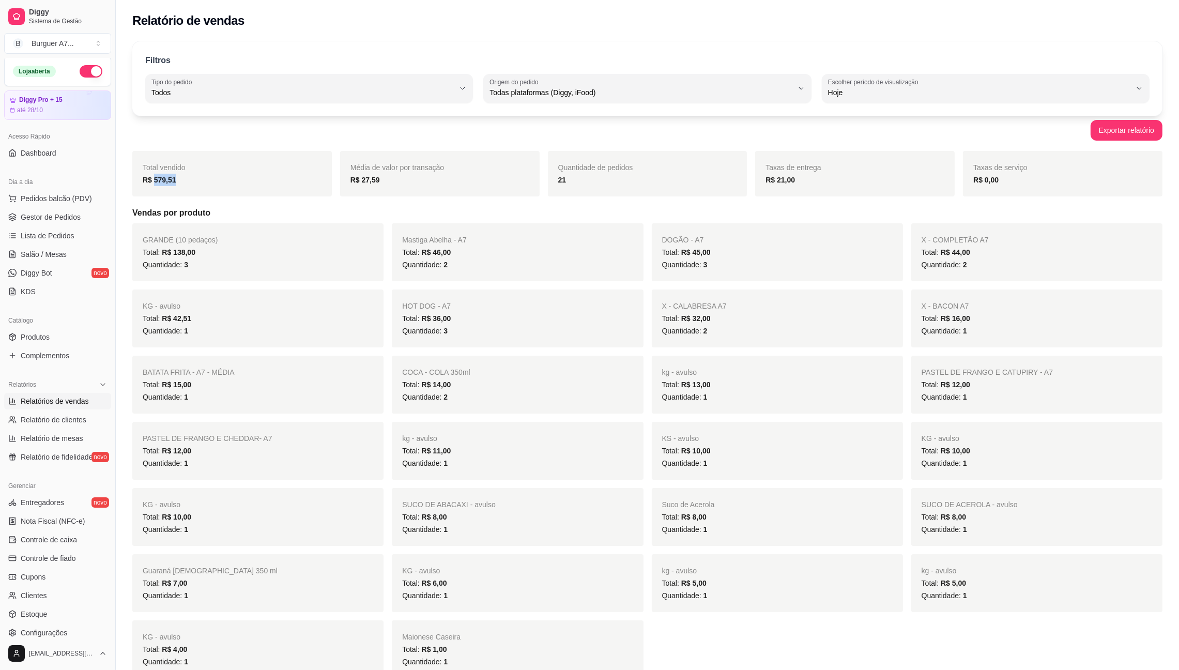
drag, startPoint x: 177, startPoint y: 179, endPoint x: 154, endPoint y: 187, distance: 25.0
click at [154, 187] on div "Total vendido R$ 579,51" at bounding box center [232, 174] width 200 height 46
click at [77, 219] on span "Gestor de Pedidos" at bounding box center [51, 217] width 60 height 10
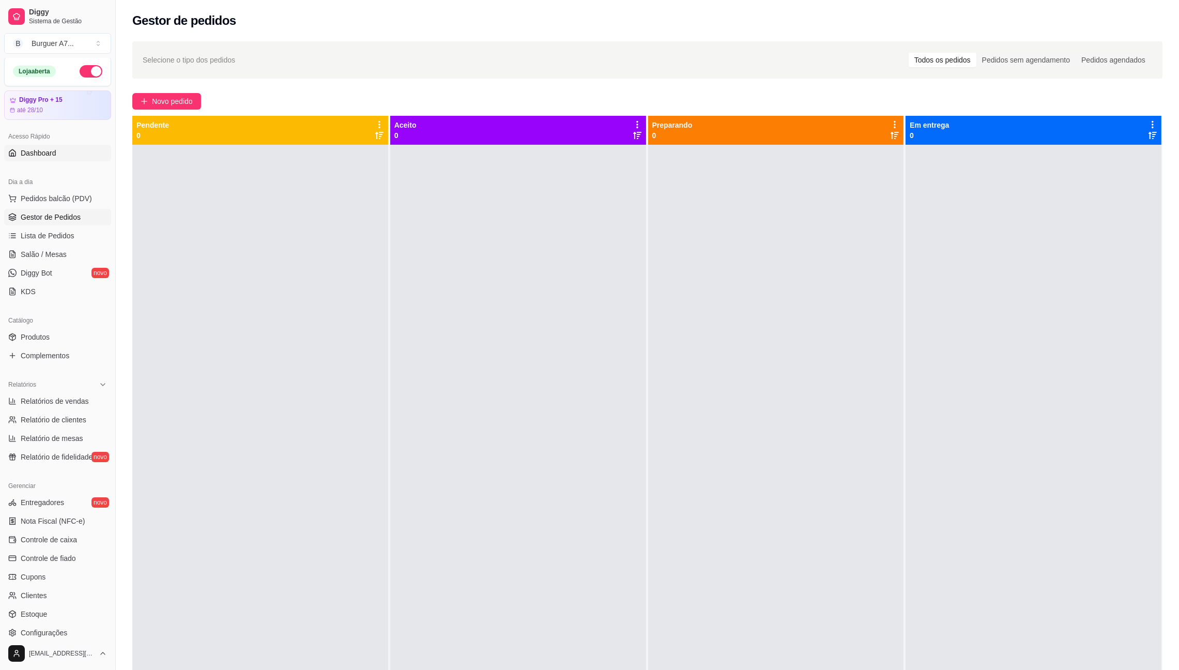
click at [54, 152] on span "Dashboard" at bounding box center [39, 153] width 36 height 10
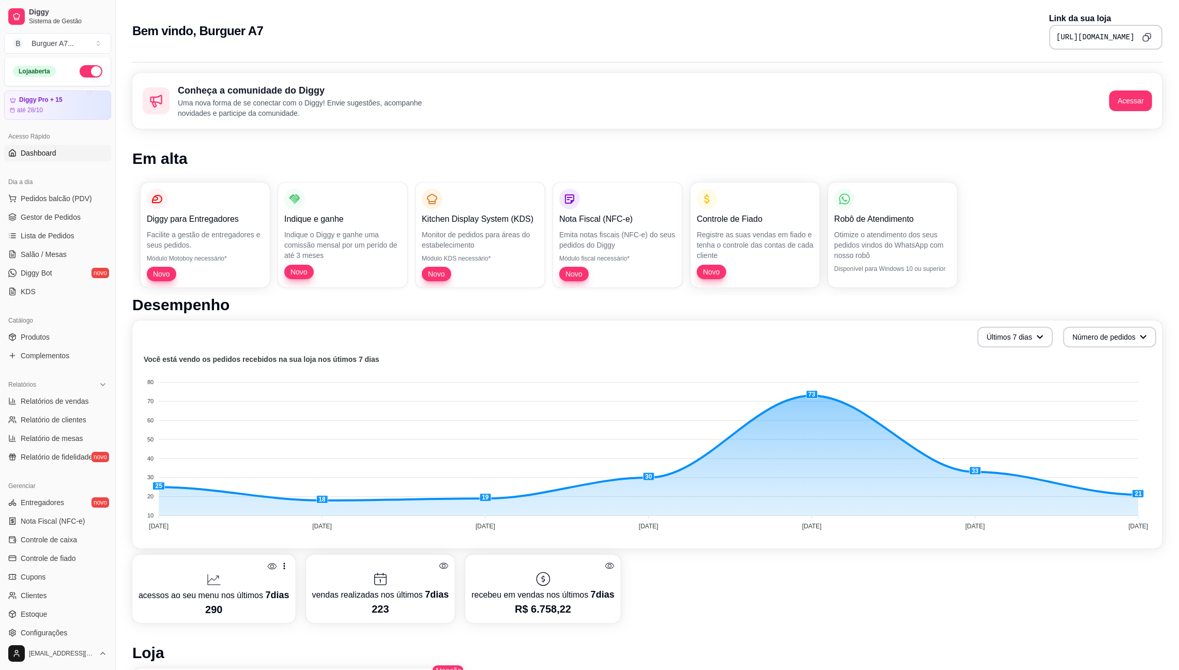
click at [605, 561] on icon at bounding box center [610, 566] width 10 height 10
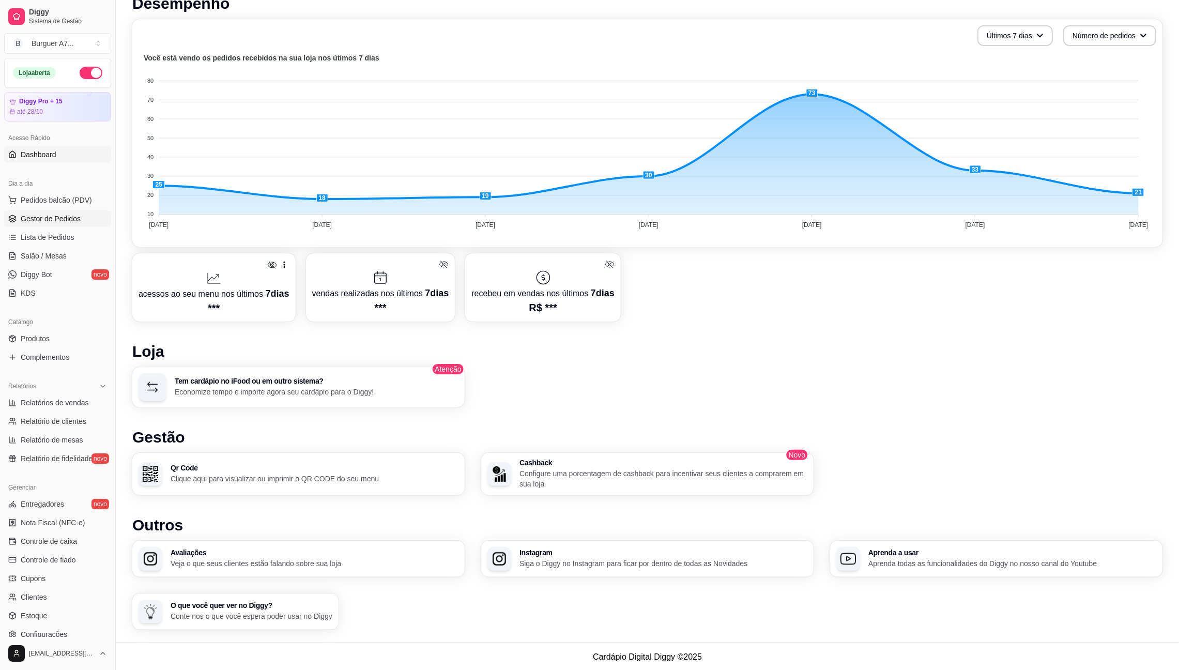
click at [56, 223] on span "Gestor de Pedidos" at bounding box center [51, 219] width 60 height 10
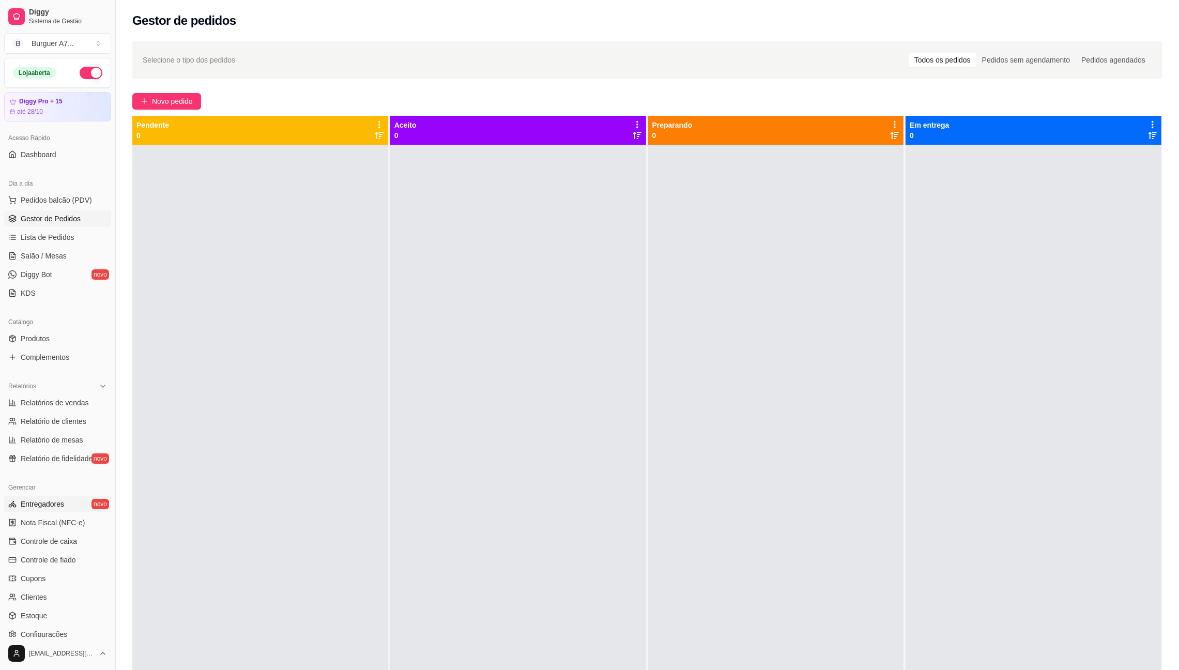
click at [37, 497] on link "Entregadores novo" at bounding box center [57, 504] width 107 height 17
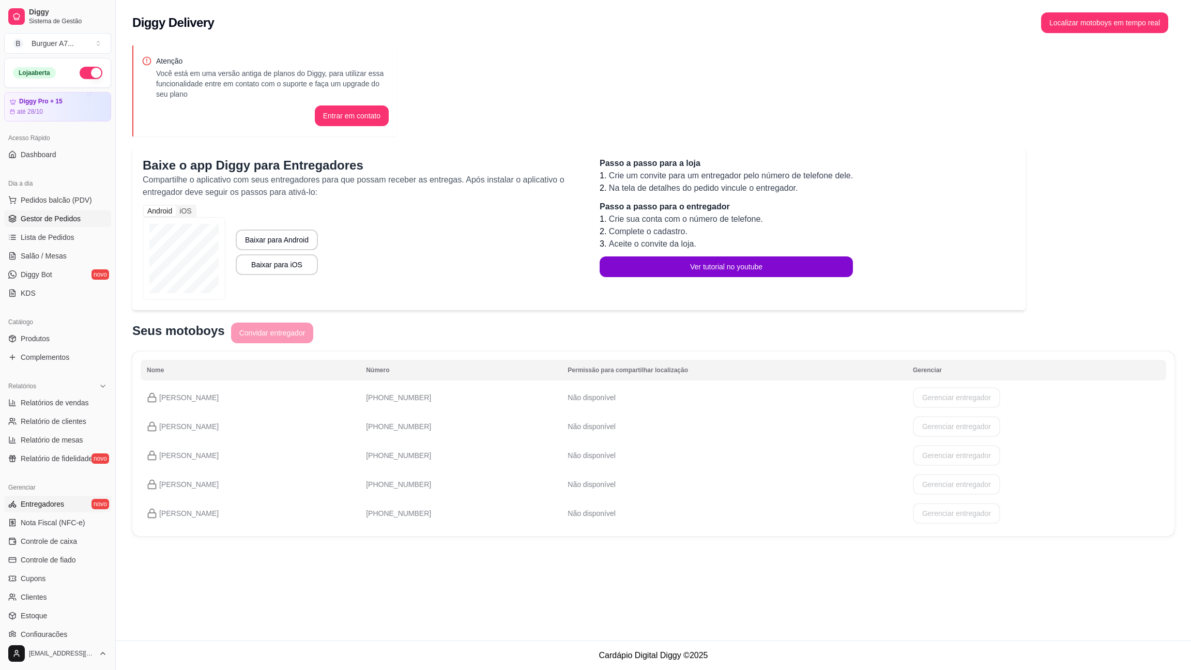
click at [86, 222] on link "Gestor de Pedidos" at bounding box center [57, 218] width 107 height 17
